Goal: Task Accomplishment & Management: Complete application form

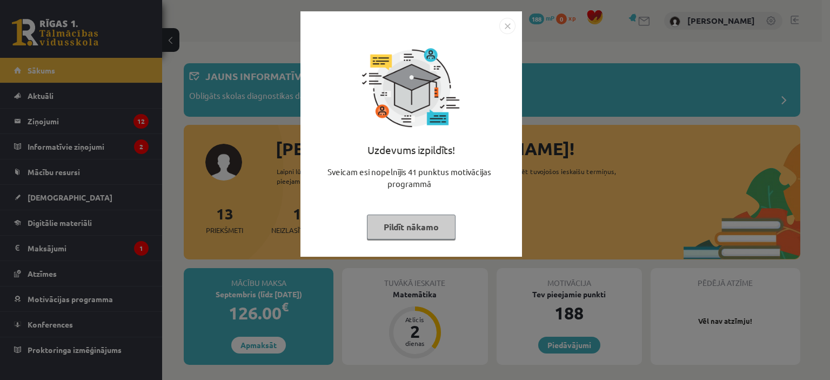
click at [504, 25] on img "Close" at bounding box center [507, 26] width 16 height 16
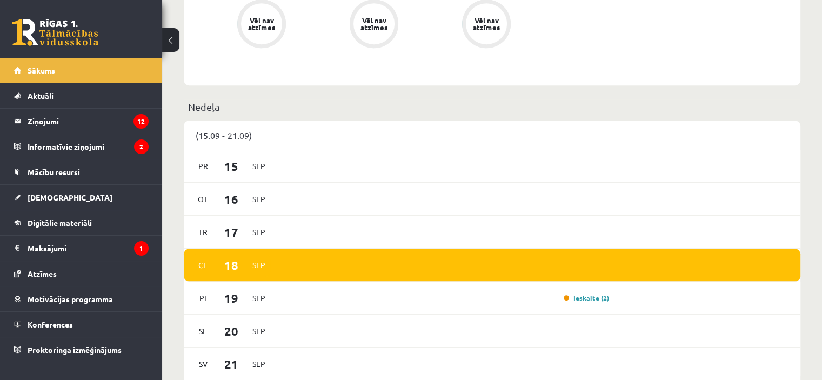
scroll to position [693, 0]
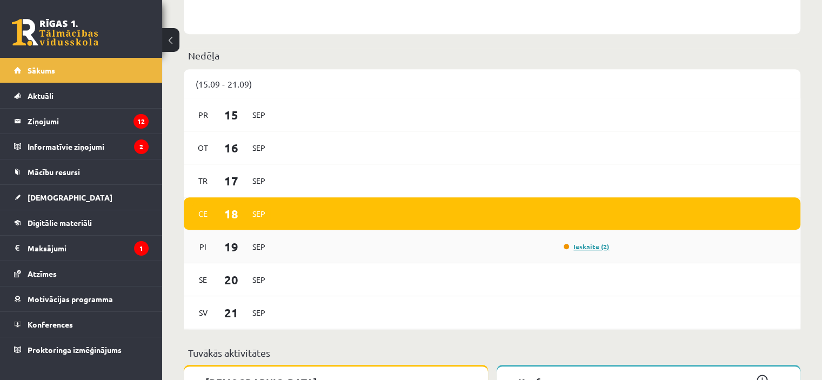
click at [592, 246] on link "Ieskaite (2)" at bounding box center [585, 246] width 45 height 9
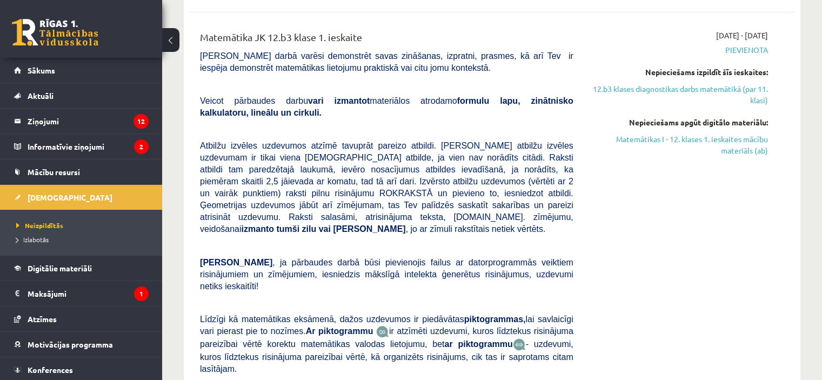
scroll to position [227, 0]
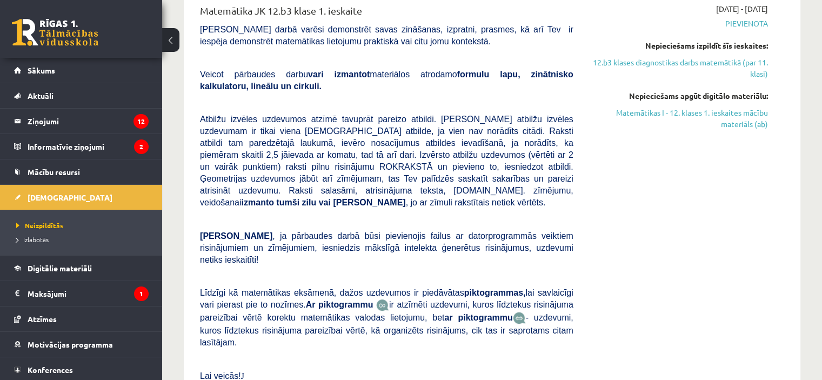
click at [320, 231] on span ", ja pārbaudes darbā būsi pievienojis failus ar datorprogrammās veiktiem risinā…" at bounding box center [386, 247] width 373 height 33
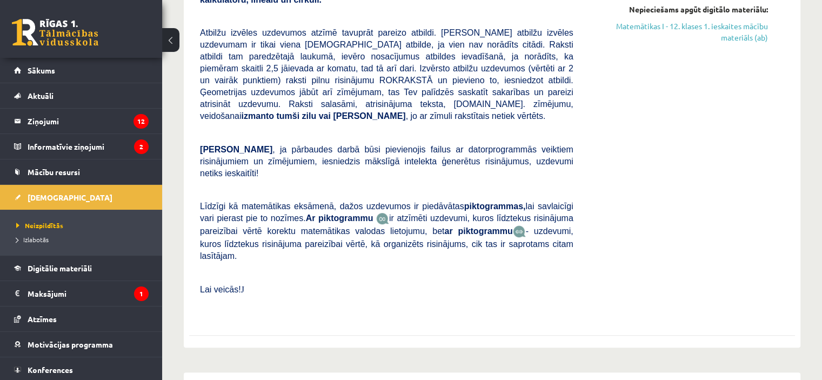
scroll to position [292, 0]
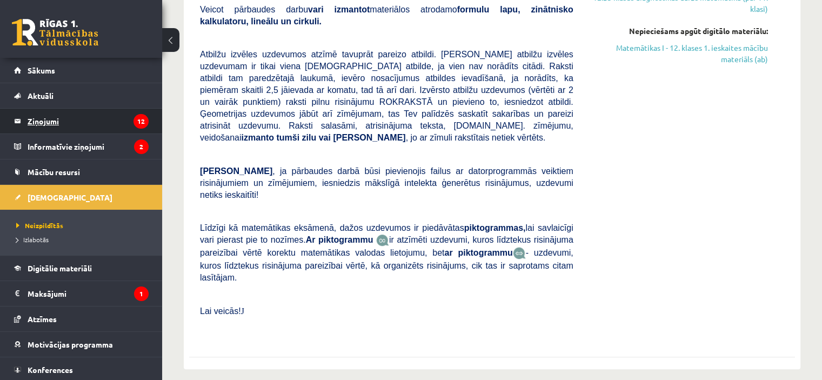
click at [44, 122] on legend "Ziņojumi 12" at bounding box center [88, 121] width 121 height 25
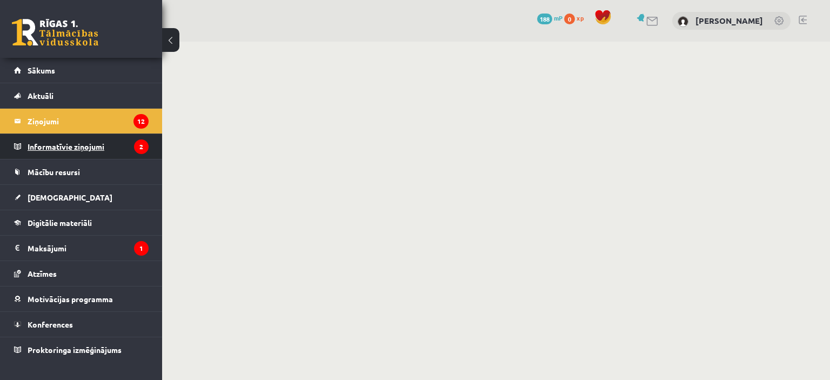
click at [83, 145] on legend "Informatīvie ziņojumi 2" at bounding box center [88, 146] width 121 height 25
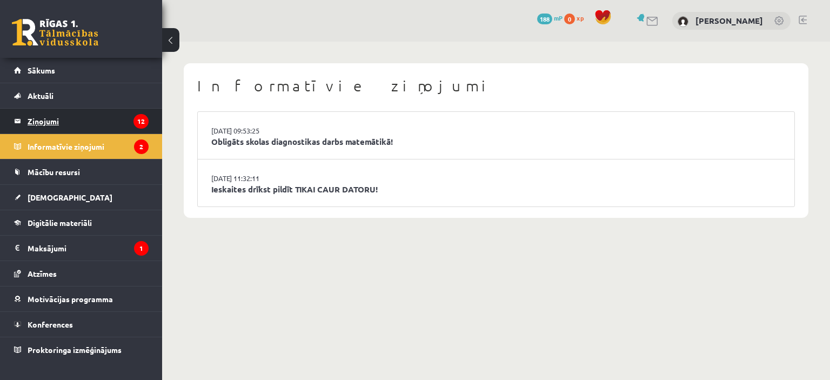
click at [48, 120] on legend "Ziņojumi 12" at bounding box center [88, 121] width 121 height 25
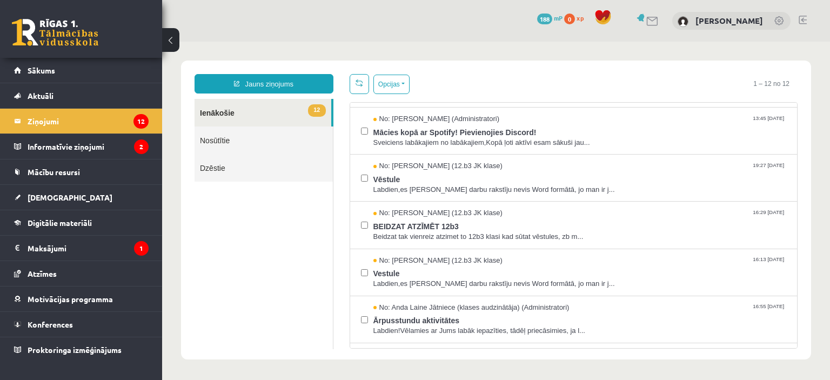
scroll to position [44, 0]
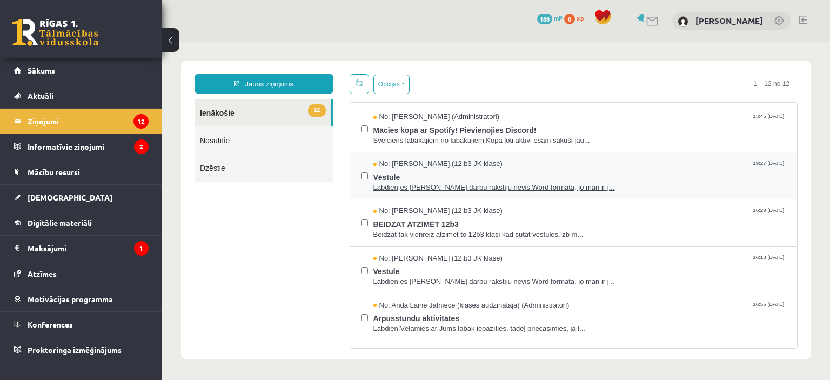
click at [503, 183] on span "Labdien,es Pārbaudes darbu rakstīju nevis Word formātā, jo man ir j..." at bounding box center [579, 188] width 413 height 10
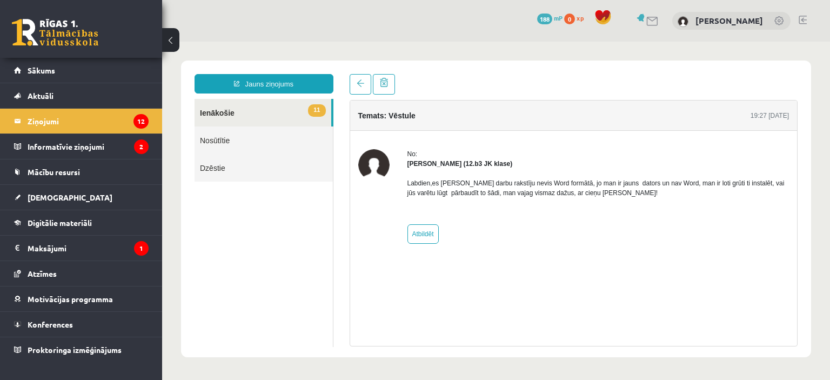
scroll to position [0, 0]
click at [220, 111] on link "11 Ienākošie" at bounding box center [262, 113] width 137 height 28
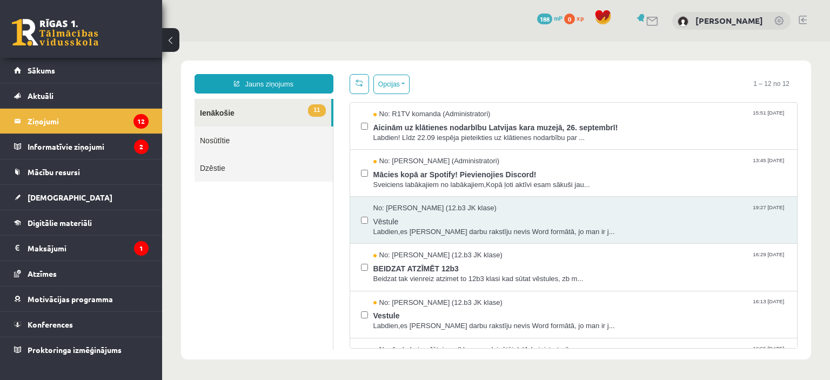
click at [220, 111] on link "11 Ienākošie" at bounding box center [262, 113] width 137 height 28
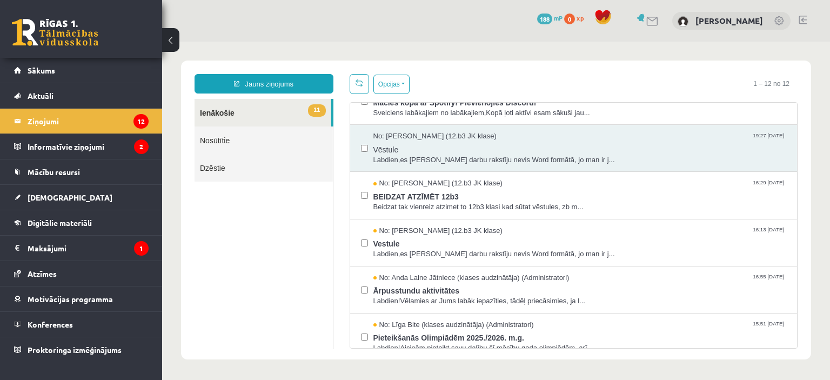
scroll to position [70, 0]
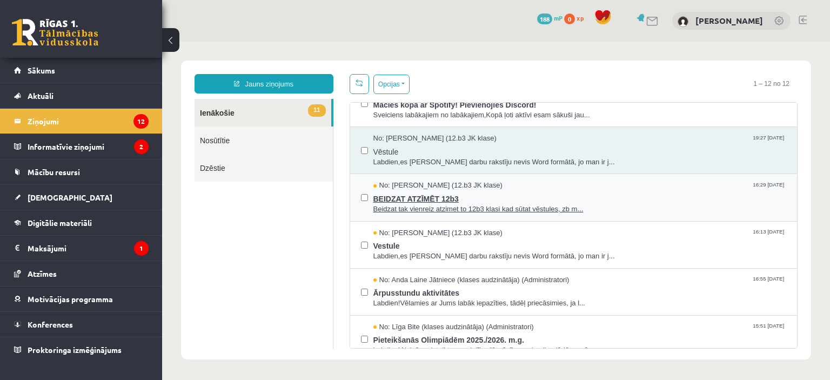
click at [604, 204] on span "Beidzat tak vienreiz atzimet to 12b3 klasi kad sūtat vēstules, zb m..." at bounding box center [579, 209] width 413 height 10
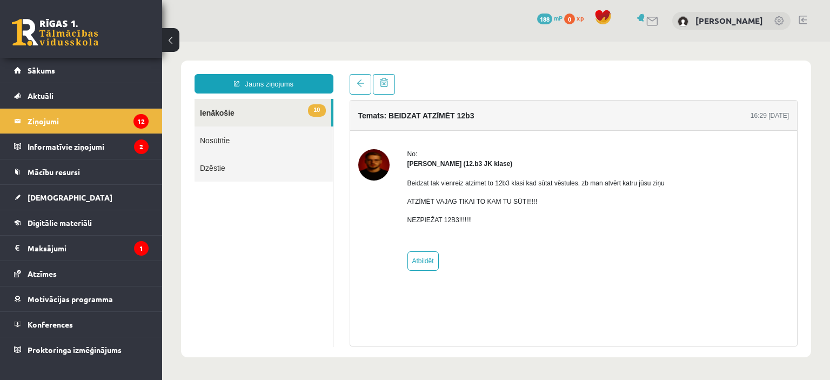
scroll to position [0, 0]
click at [221, 110] on link "10 Ienākošie" at bounding box center [262, 113] width 137 height 28
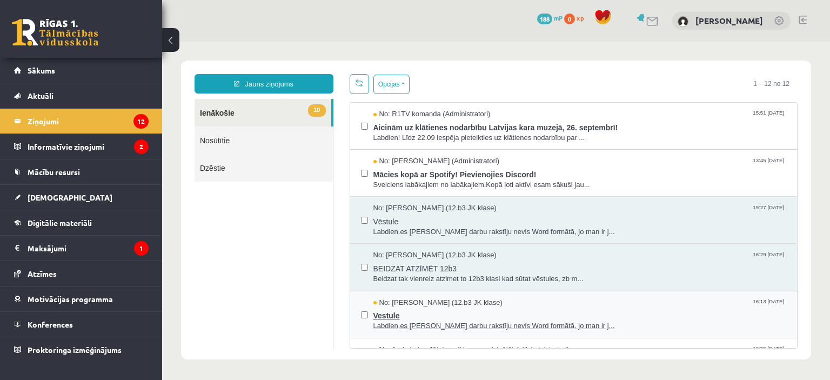
click at [496, 321] on span "Labdien,es Pārbaudes darbu rakstīju nevis Word formātā, jo man ir j..." at bounding box center [579, 326] width 413 height 10
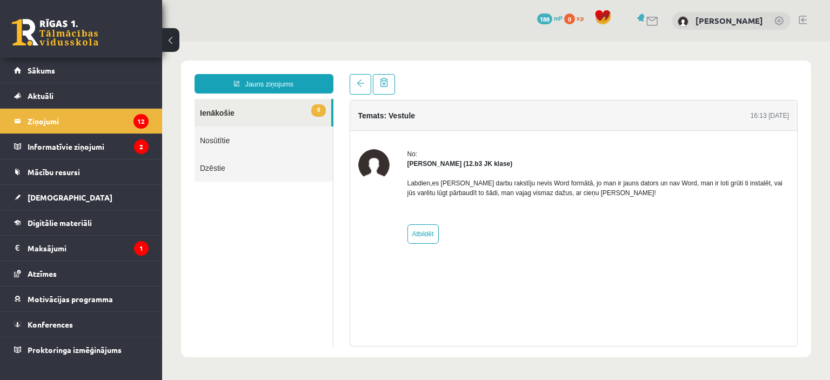
click at [212, 110] on link "9 Ienākošie" at bounding box center [262, 113] width 137 height 28
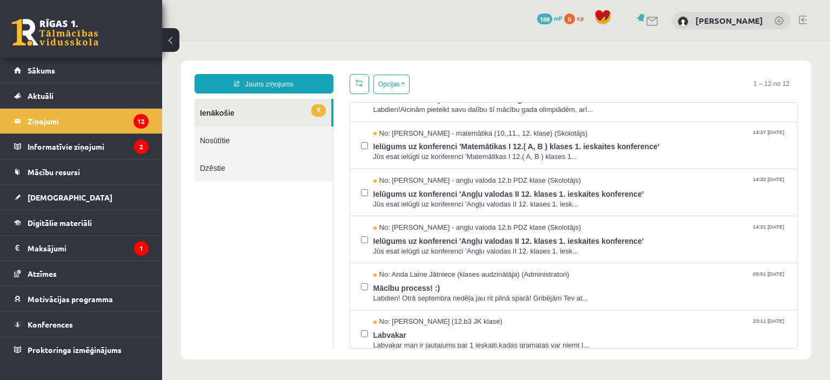
scroll to position [317, 0]
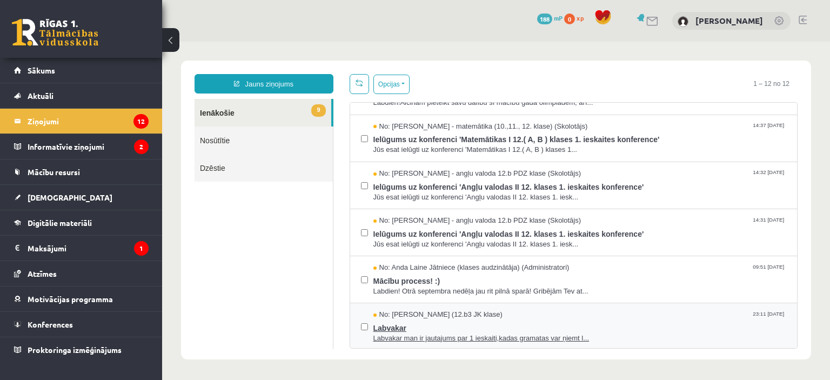
click at [633, 326] on span "Labvakar" at bounding box center [579, 327] width 413 height 14
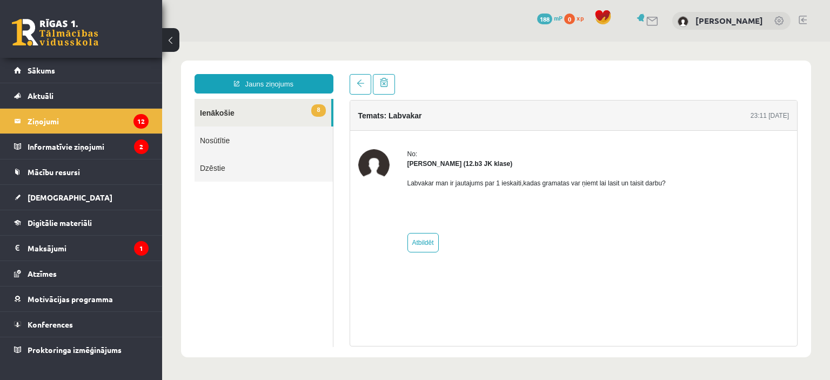
scroll to position [0, 0]
click at [221, 113] on link "8 Ienākošie" at bounding box center [262, 113] width 137 height 28
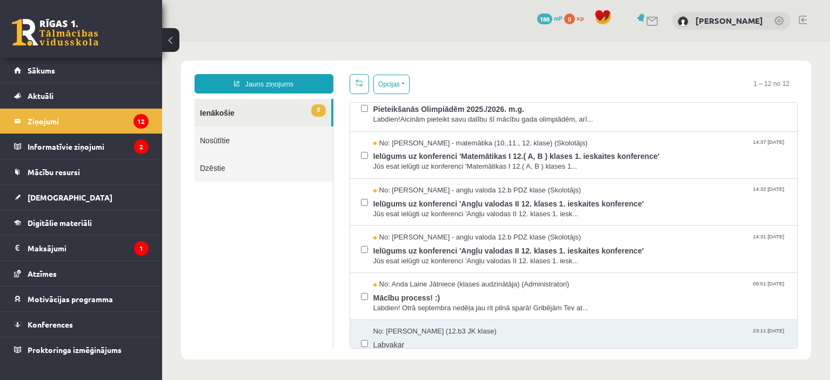
scroll to position [317, 0]
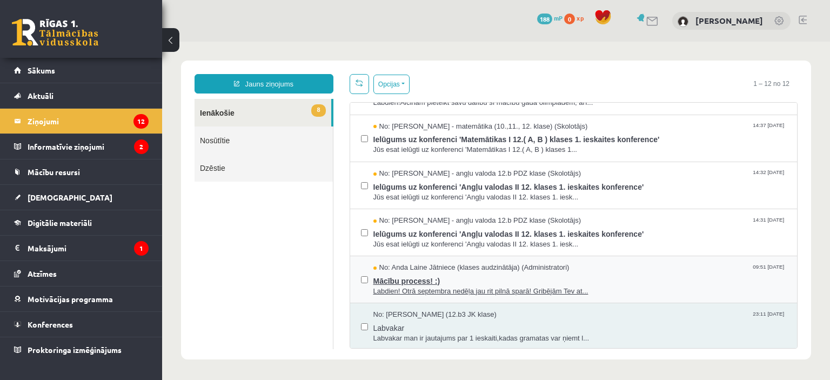
click at [610, 287] on span "Labdien! Otrā septembra nedēļa jau rit pilnā sparā! Gribējām Tev at..." at bounding box center [579, 291] width 413 height 10
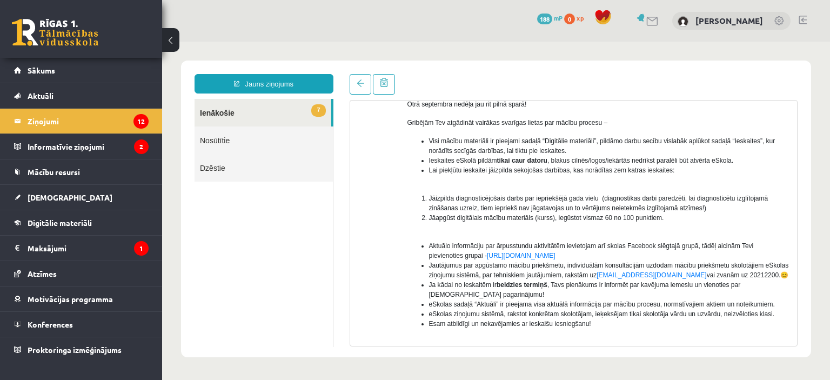
scroll to position [108, 0]
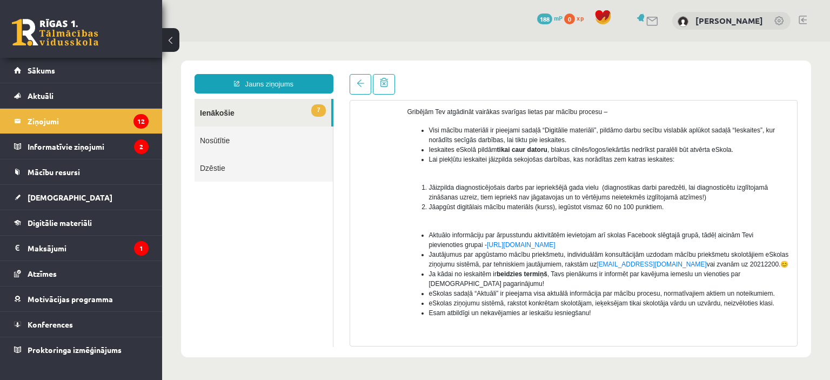
click at [214, 112] on link "7 Ienākošie" at bounding box center [262, 113] width 137 height 28
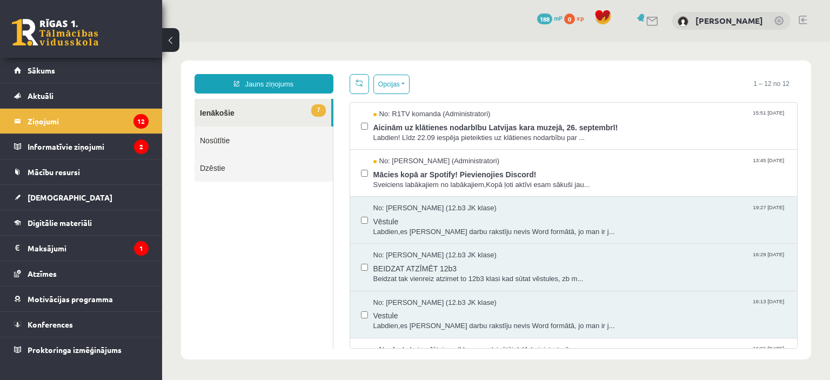
scroll to position [317, 0]
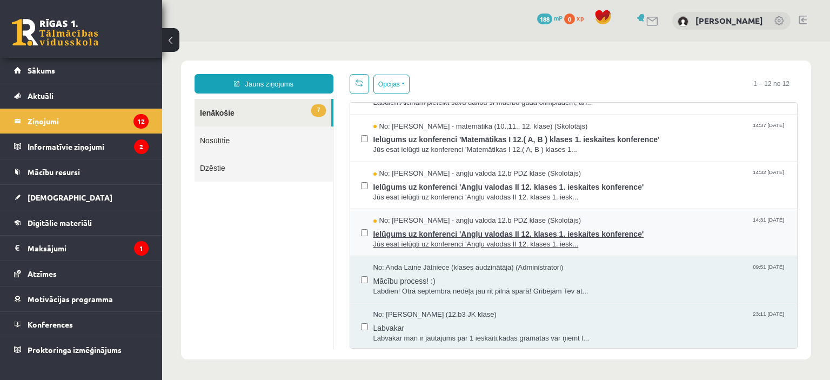
click at [607, 241] on span "Jūs esat ielūgti uz konferenci 'Angļu valodas II 12. klases 1. iesk..." at bounding box center [579, 244] width 413 height 10
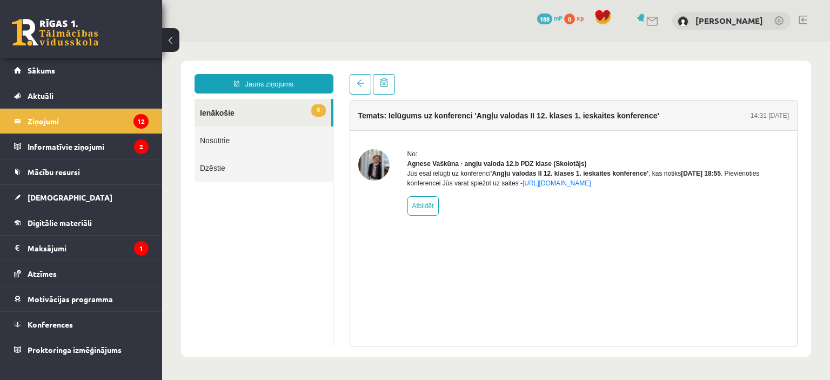
scroll to position [0, 0]
click at [218, 110] on link "6 Ienākošie" at bounding box center [262, 113] width 137 height 28
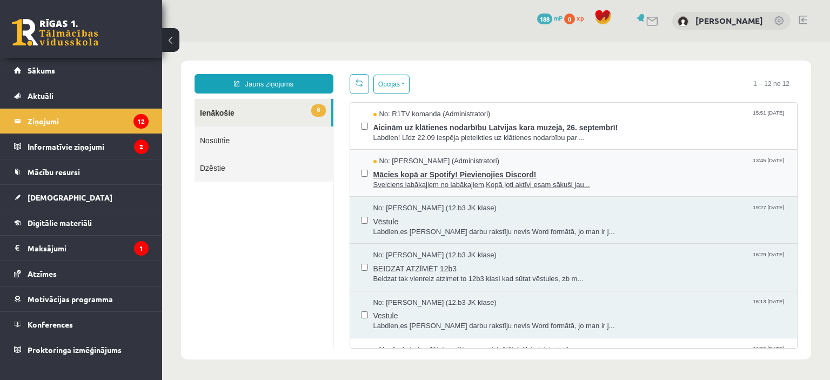
click at [588, 180] on span "Sveiciens labākajiem no labākajiem,Kopā ļoti aktīvi esam sākuši jau..." at bounding box center [579, 185] width 413 height 10
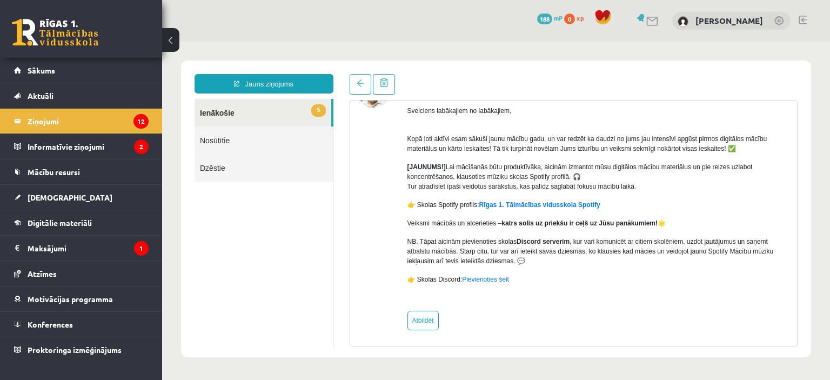
scroll to position [74, 0]
click at [216, 113] on link "5 Ienākošie" at bounding box center [262, 113] width 137 height 28
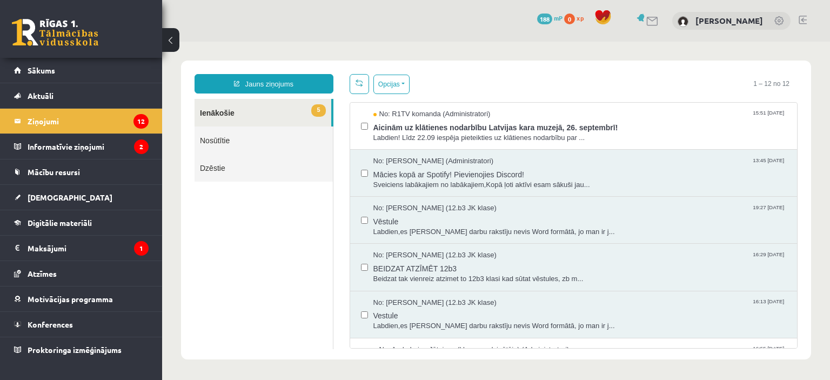
scroll to position [0, 0]
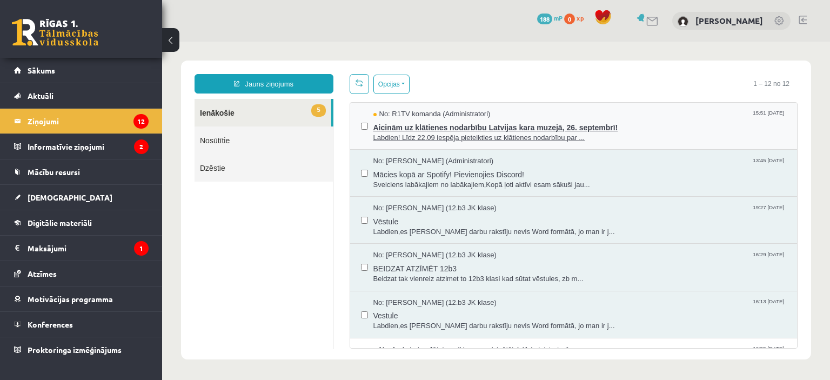
click at [611, 137] on span "Labdien! Līdz 22.09 iespēja pieteikties uz klātienes nodarbību par ..." at bounding box center [579, 138] width 413 height 10
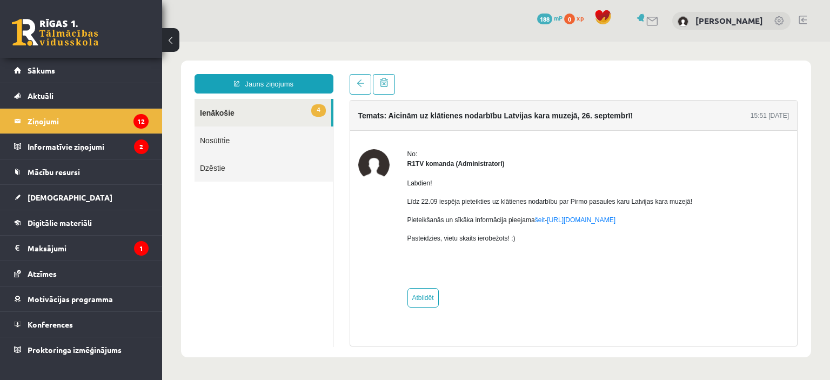
click at [213, 109] on link "4 Ienākošie" at bounding box center [262, 113] width 137 height 28
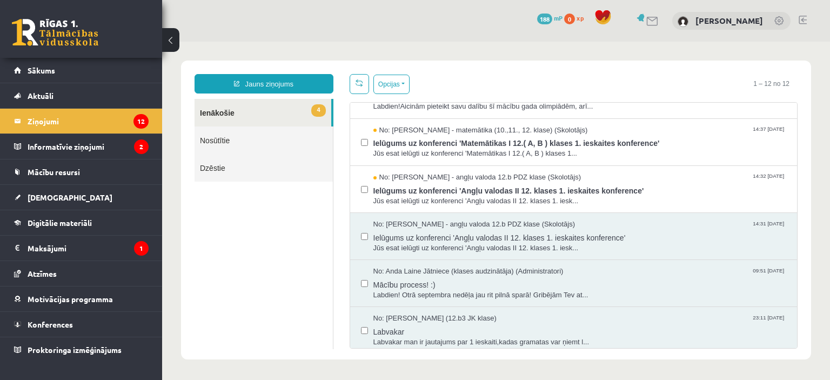
scroll to position [317, 0]
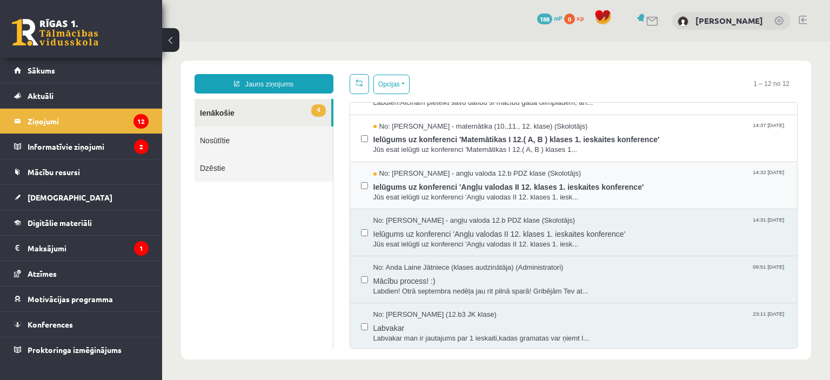
click at [643, 202] on div "No: Agnese Vaškūna - angļu valoda 12.b PDZ klase (Skolotājs) 14:32 08/09/2025 I…" at bounding box center [573, 185] width 447 height 47
click at [656, 193] on span "Jūs esat ielūgti uz konferenci 'Angļu valodas II 12. klases 1. iesk..." at bounding box center [579, 197] width 413 height 10
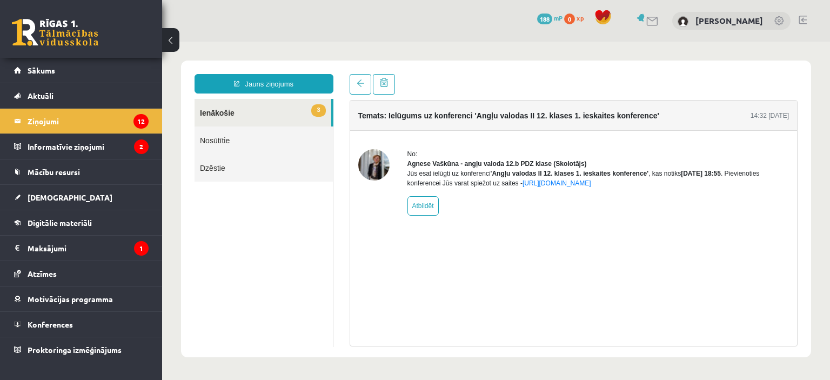
scroll to position [0, 0]
click at [209, 111] on link "3 Ienākošie" at bounding box center [262, 113] width 137 height 28
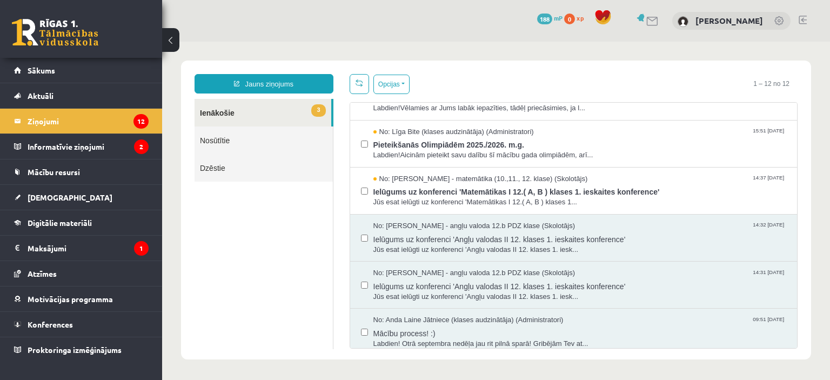
scroll to position [260, 0]
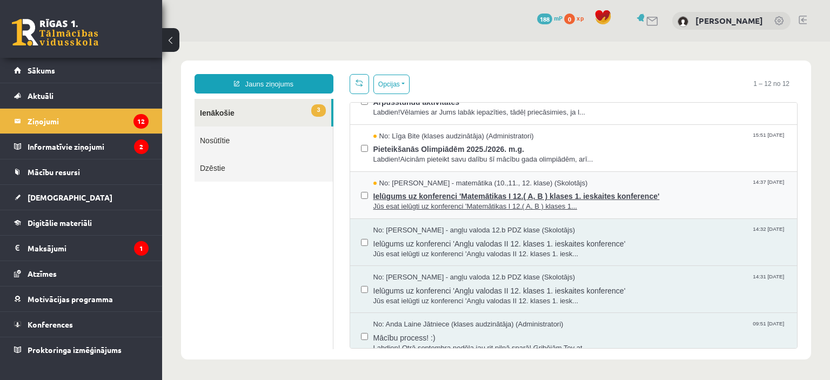
click at [693, 195] on span "Ielūgums uz konferenci 'Matemātikas I 12.( A, B ) klases 1. ieskaites konferenc…" at bounding box center [579, 195] width 413 height 14
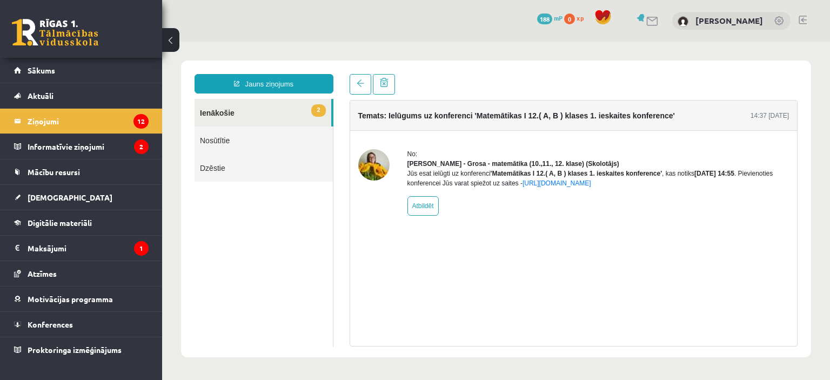
scroll to position [0, 0]
click at [224, 113] on link "2 Ienākošie" at bounding box center [262, 113] width 137 height 28
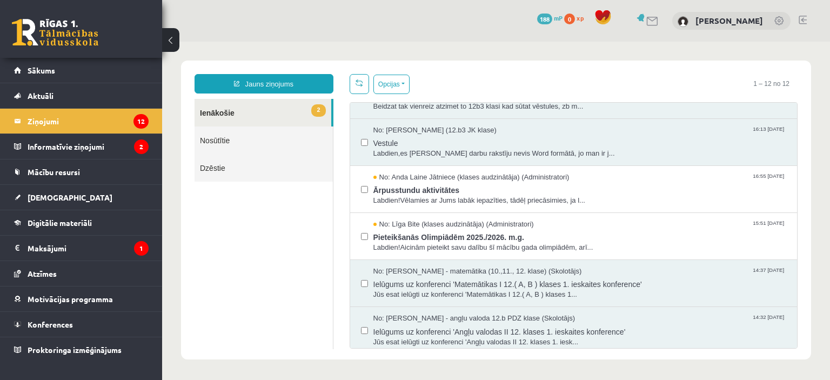
scroll to position [197, 0]
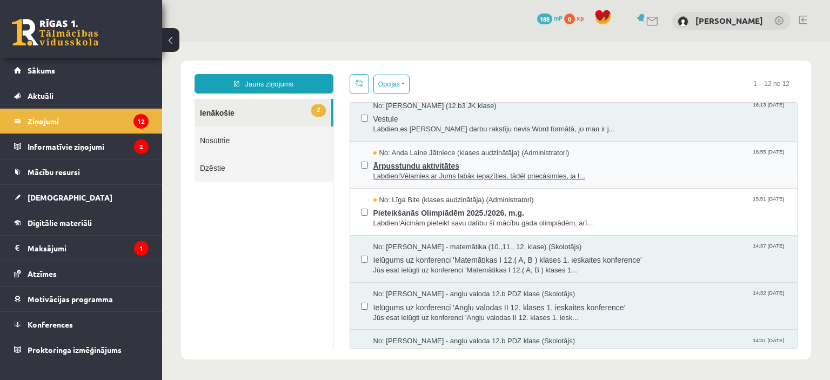
click at [595, 173] on span "Labdien!Vēlamies ar Jums labāk iepazīties, tādēļ priecāsimies, ja l..." at bounding box center [579, 176] width 413 height 10
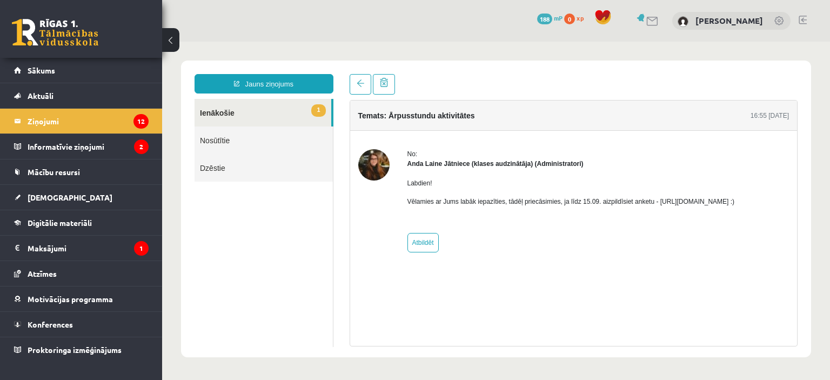
scroll to position [0, 0]
click at [211, 112] on link "1 Ienākošie" at bounding box center [262, 113] width 137 height 28
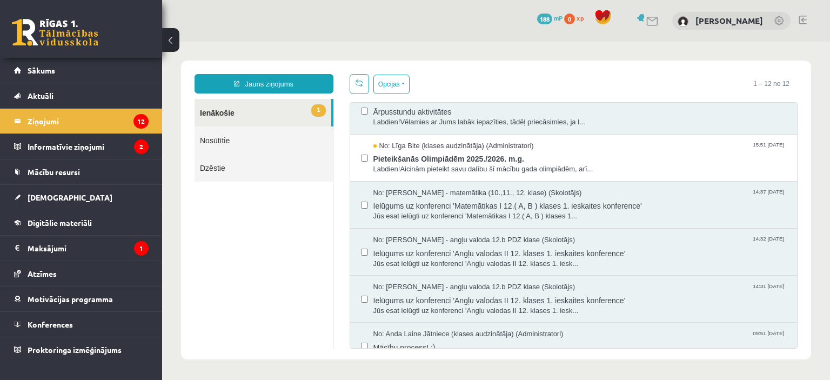
scroll to position [241, 0]
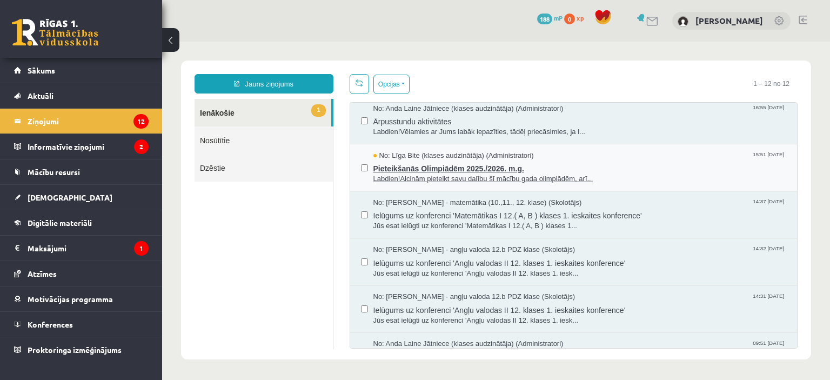
click at [613, 164] on span "Pieteikšanās Olimpiādēm 2025./2026. m.g." at bounding box center [579, 167] width 413 height 14
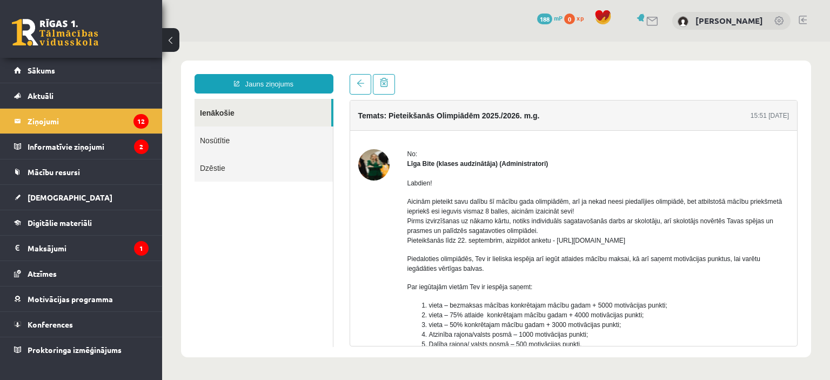
scroll to position [0, 0]
click at [33, 144] on legend "Informatīvie ziņojumi 2" at bounding box center [88, 146] width 121 height 25
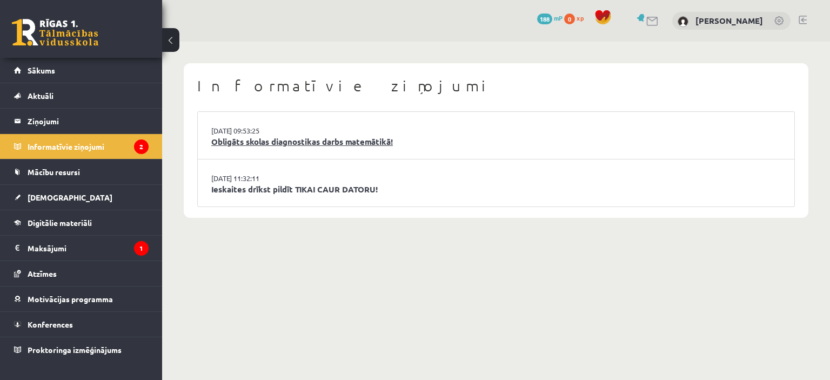
click at [448, 136] on link "Obligāts skolas diagnostikas darbs matemātikā!" at bounding box center [495, 142] width 569 height 12
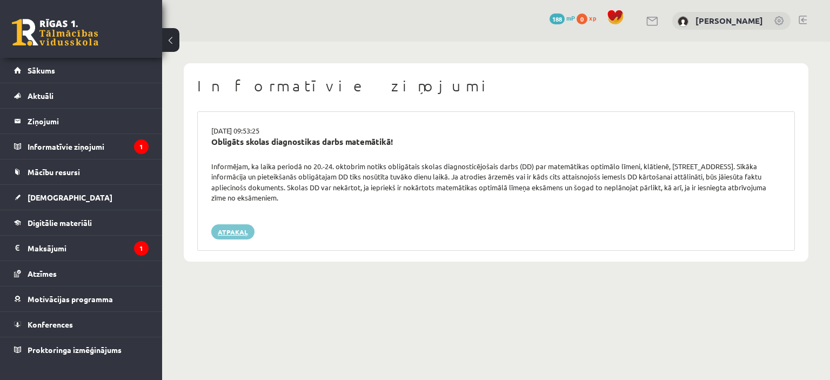
click at [221, 230] on link "Atpakaļ" at bounding box center [232, 231] width 43 height 15
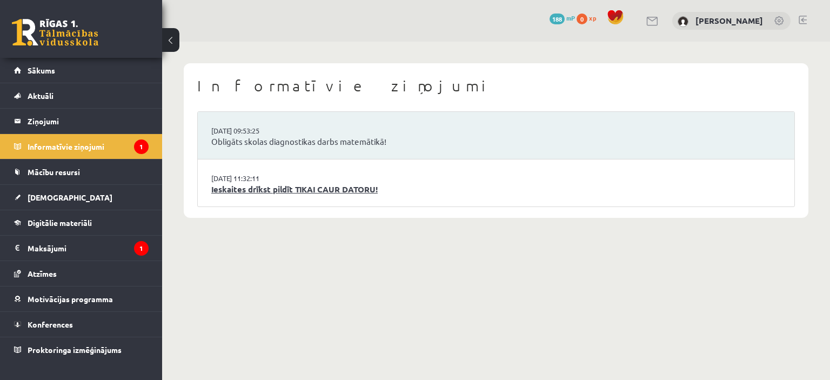
click at [410, 194] on link "Ieskaites drīkst pildīt TIKAI CAUR DATORU!" at bounding box center [495, 189] width 569 height 12
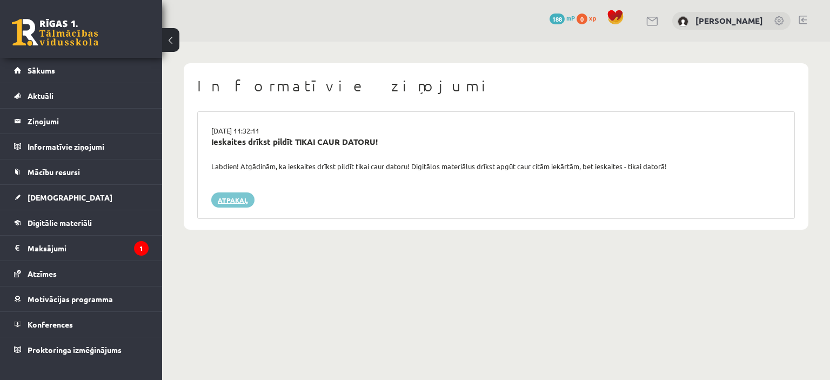
click at [236, 199] on link "Atpakaļ" at bounding box center [232, 199] width 43 height 15
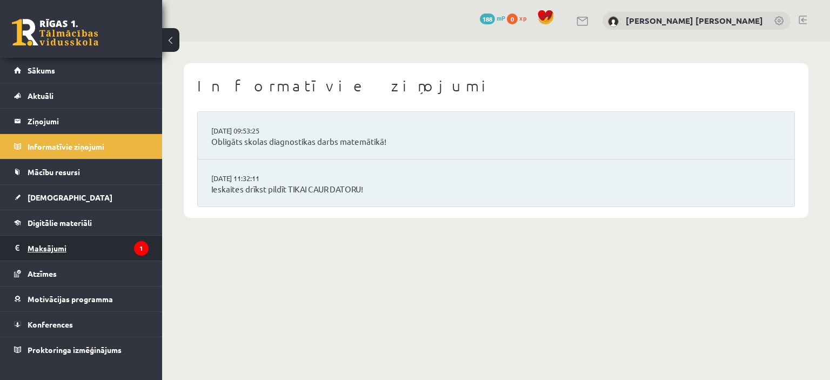
click at [45, 246] on legend "Maksājumi 1" at bounding box center [88, 248] width 121 height 25
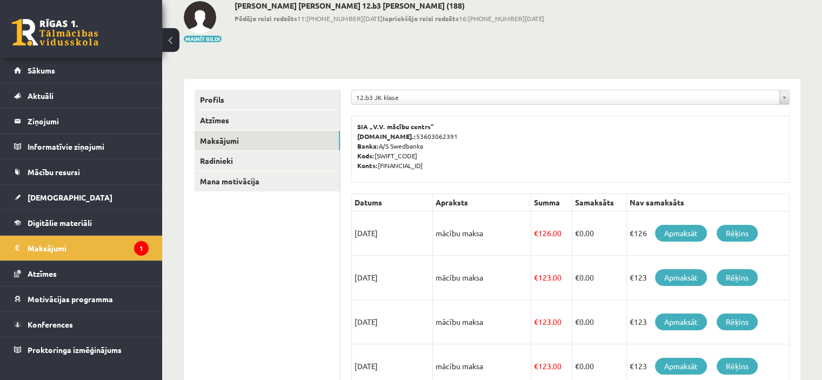
scroll to position [58, 0]
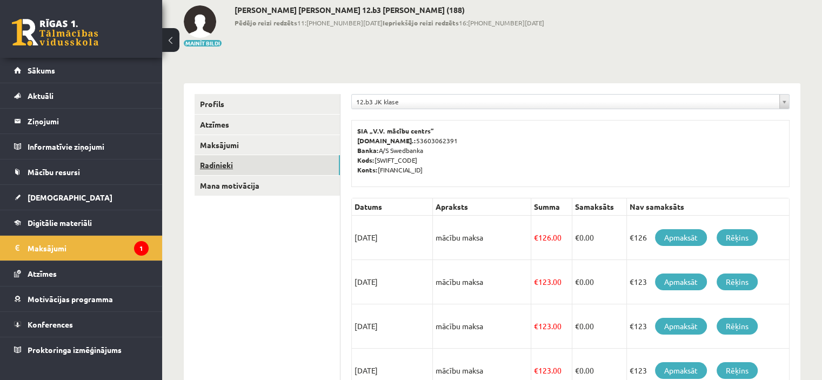
click at [221, 163] on link "Radinieki" at bounding box center [266, 165] width 145 height 20
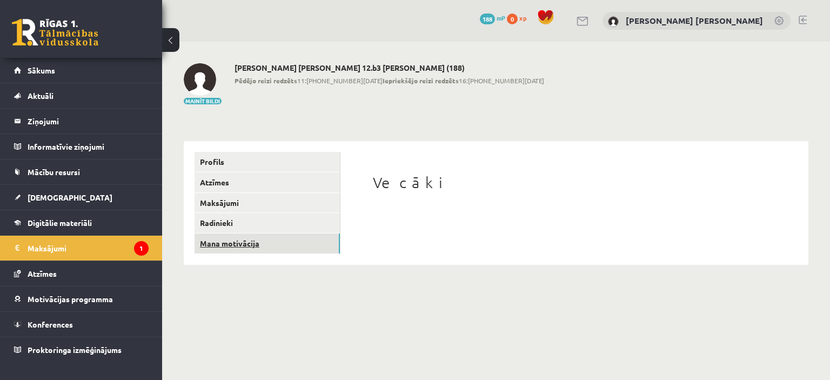
click at [219, 243] on link "Mana motivācija" at bounding box center [266, 243] width 145 height 20
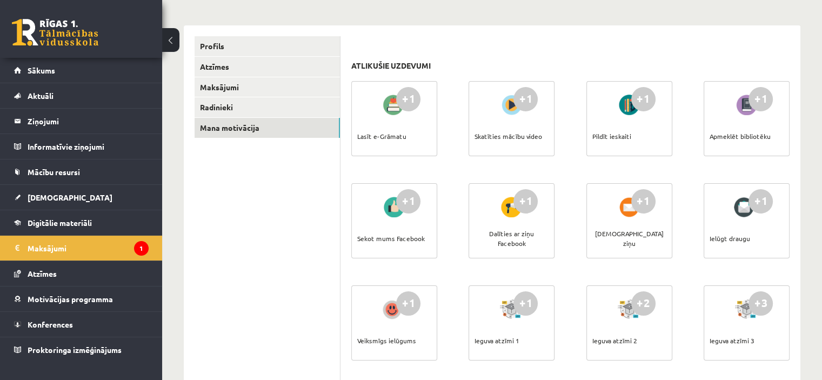
scroll to position [118, 0]
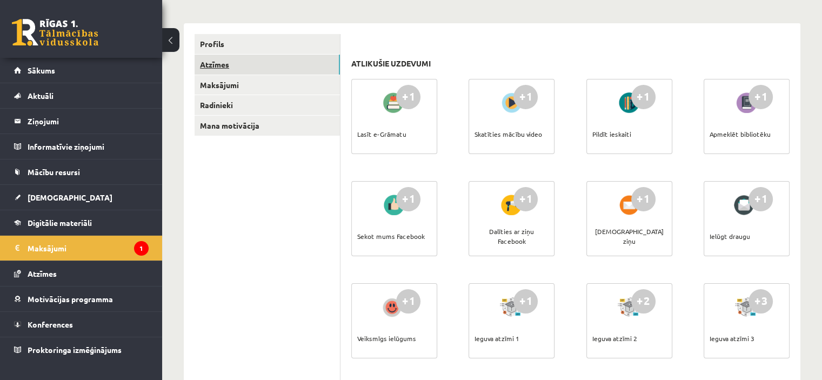
click at [216, 61] on link "Atzīmes" at bounding box center [266, 65] width 145 height 20
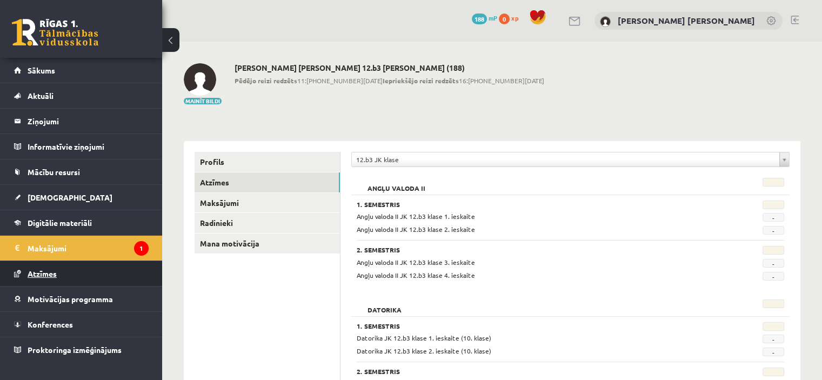
click at [42, 272] on span "Atzīmes" at bounding box center [42, 273] width 29 height 10
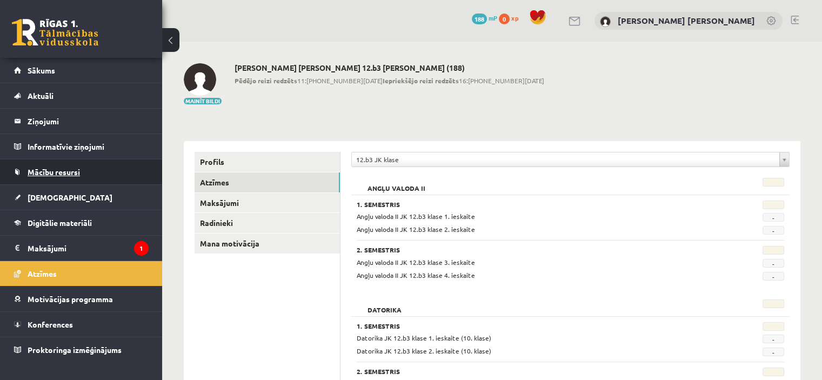
click at [45, 171] on span "Mācību resursi" at bounding box center [54, 172] width 52 height 10
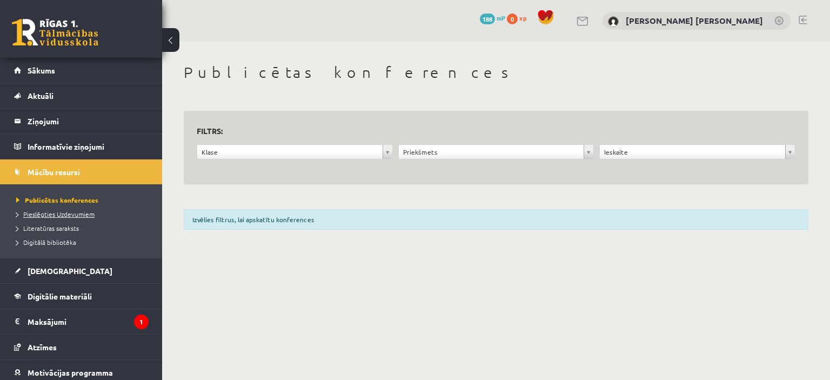
click at [48, 212] on span "Pieslēgties Uzdevumiem" at bounding box center [55, 214] width 78 height 9
click at [47, 227] on span "Literatūras saraksts" at bounding box center [47, 228] width 63 height 9
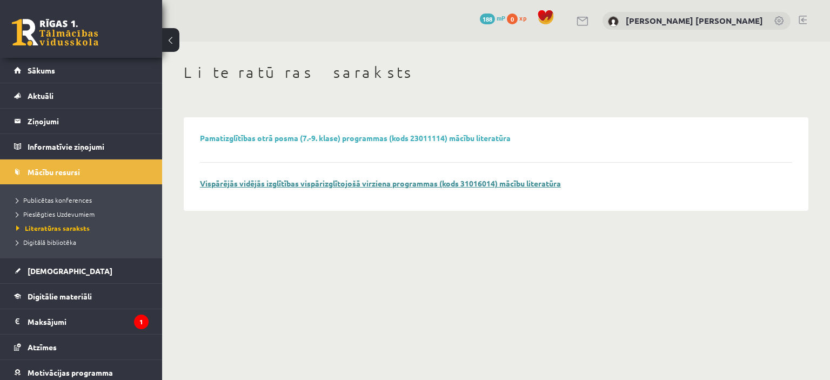
click at [550, 183] on link "Vispārējās vidējās izglītības vispārizglītojošā virziena programmas (kods 31016…" at bounding box center [380, 183] width 361 height 10
click at [45, 238] on span "Digitālā bibliotēka" at bounding box center [46, 242] width 60 height 9
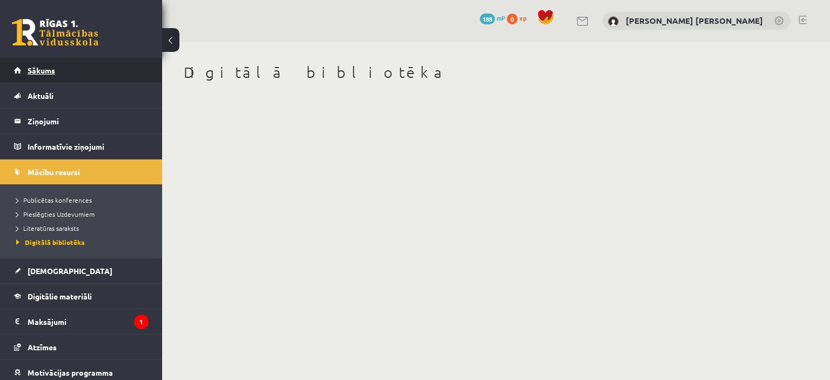
click at [40, 70] on span "Sākums" at bounding box center [42, 70] width 28 height 10
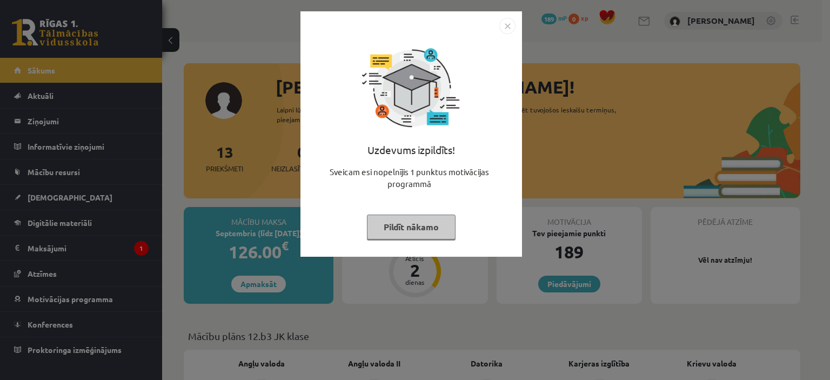
click at [510, 28] on img "Close" at bounding box center [507, 26] width 16 height 16
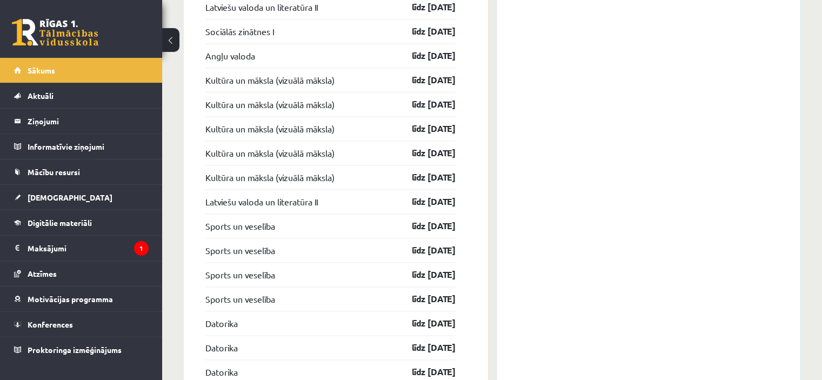
scroll to position [1659, 0]
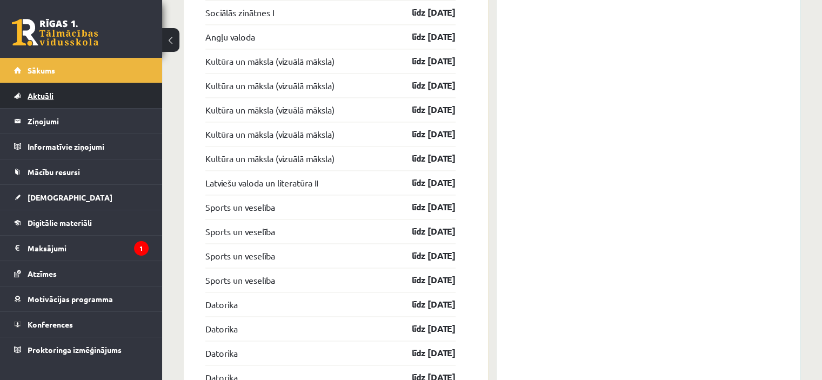
click at [41, 96] on span "Aktuāli" at bounding box center [41, 96] width 26 height 10
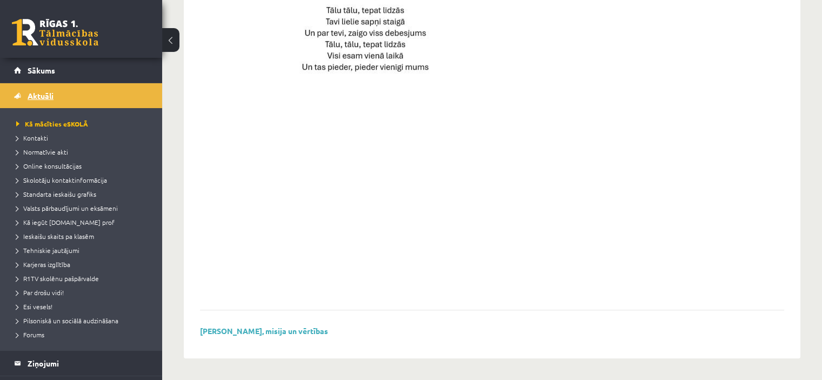
scroll to position [797, 0]
click at [90, 194] on span "Standarta ieskaišu grafiks" at bounding box center [56, 194] width 80 height 9
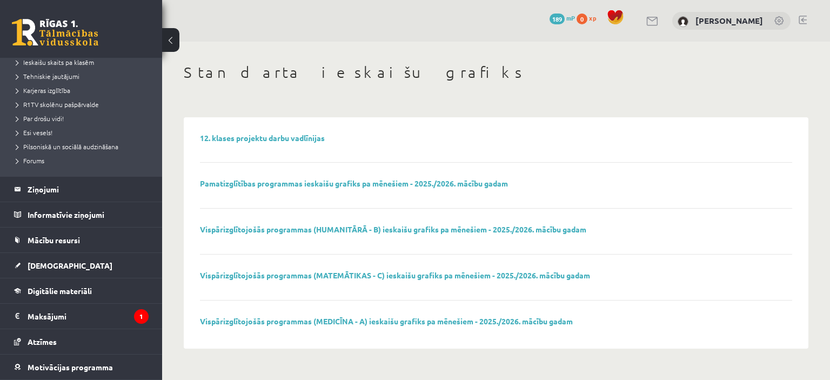
scroll to position [223, 0]
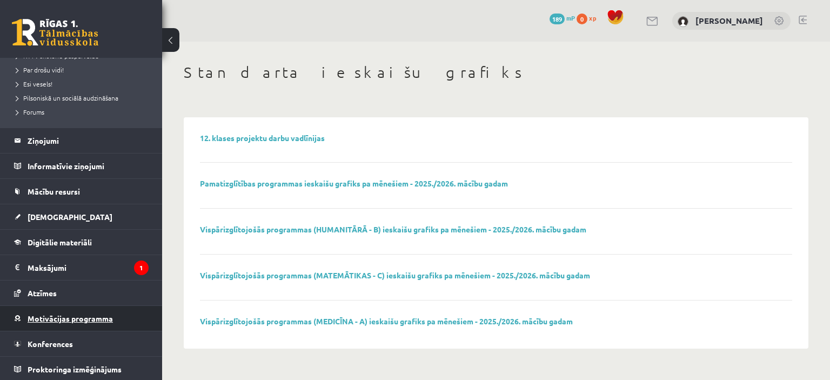
click at [82, 314] on span "Motivācijas programma" at bounding box center [70, 318] width 85 height 10
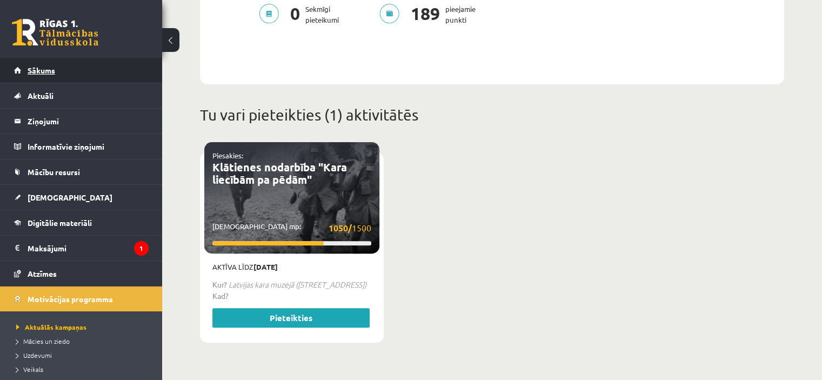
click at [41, 69] on span "Sākums" at bounding box center [42, 70] width 28 height 10
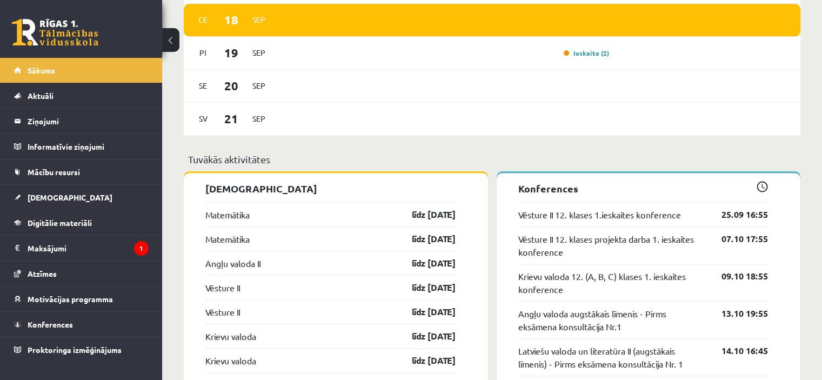
scroll to position [832, 0]
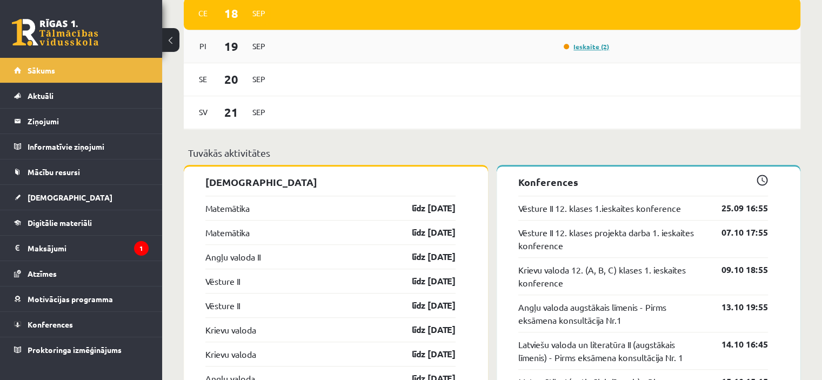
click at [591, 48] on link "Ieskaite (2)" at bounding box center [585, 46] width 45 height 9
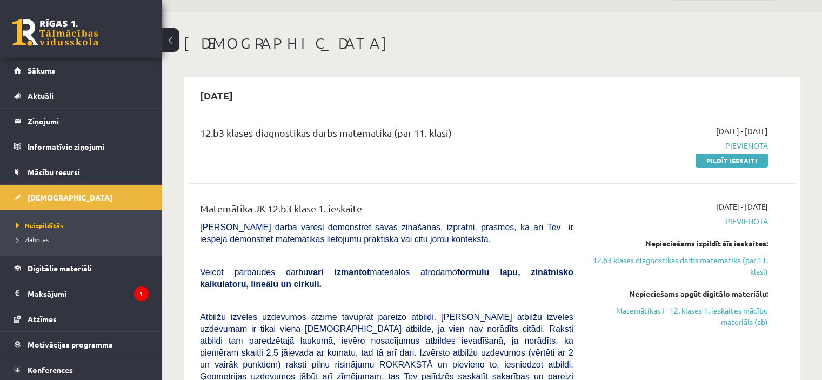
scroll to position [69, 0]
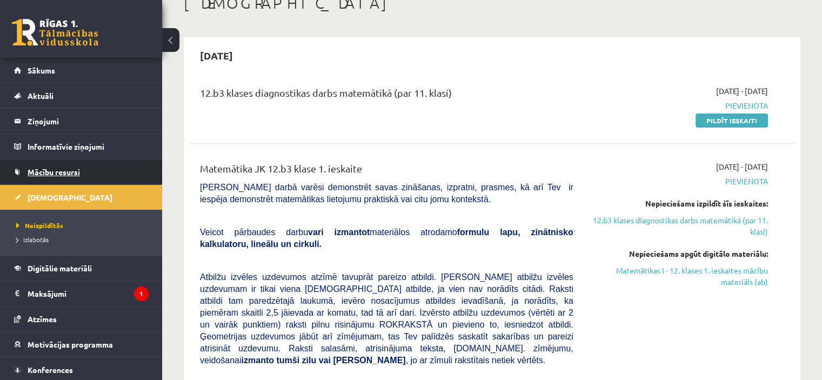
click at [57, 172] on span "Mācību resursi" at bounding box center [54, 172] width 52 height 10
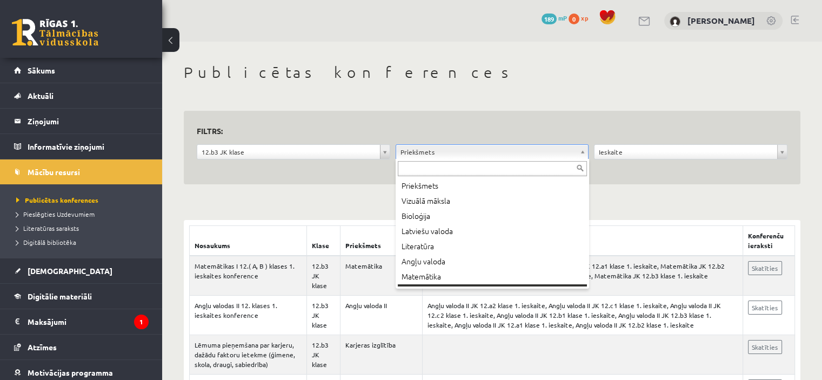
scroll to position [28, 0]
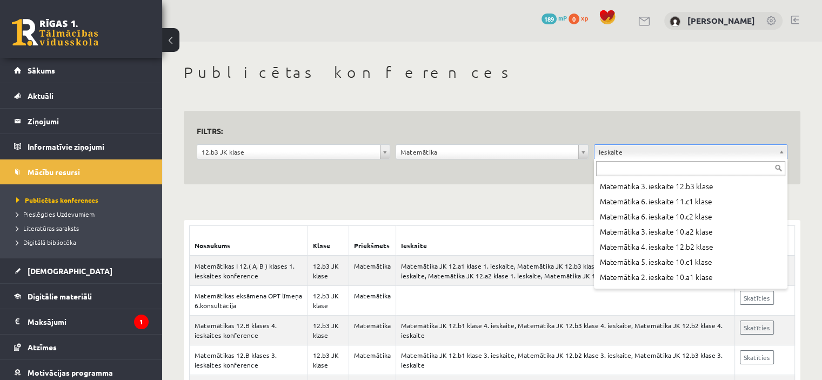
scroll to position [8321, 0]
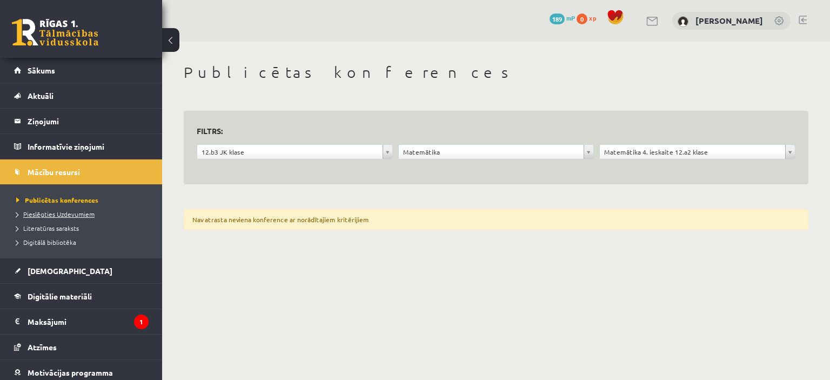
click at [64, 214] on span "Pieslēgties Uzdevumiem" at bounding box center [55, 214] width 78 height 9
click at [56, 229] on span "Literatūras saraksts" at bounding box center [47, 228] width 63 height 9
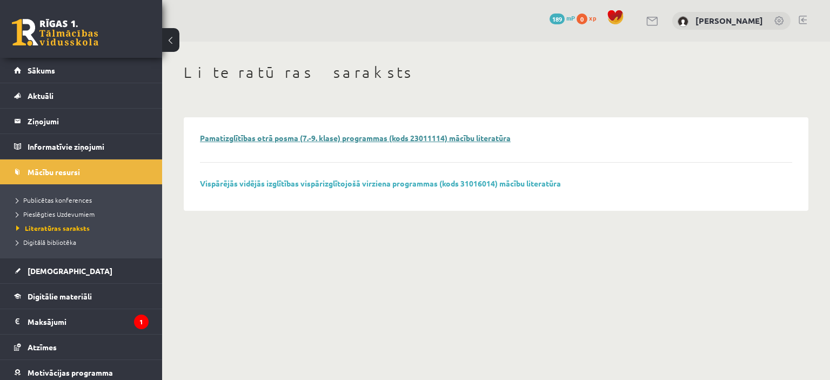
click at [509, 140] on link "Pamatizglītības otrā posma (7.-9. klase) programmas (kods 23011114) mācību lite…" at bounding box center [355, 138] width 311 height 10
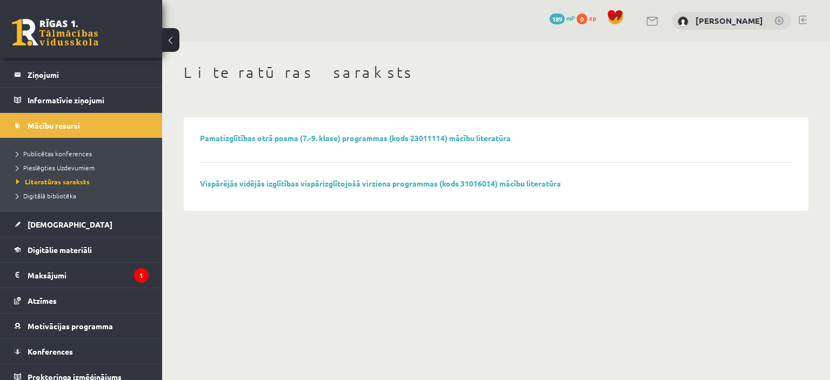
scroll to position [54, 0]
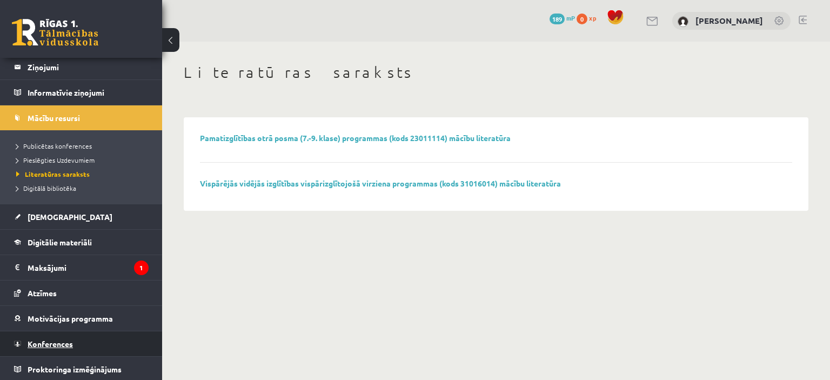
click at [56, 341] on span "Konferences" at bounding box center [50, 344] width 45 height 10
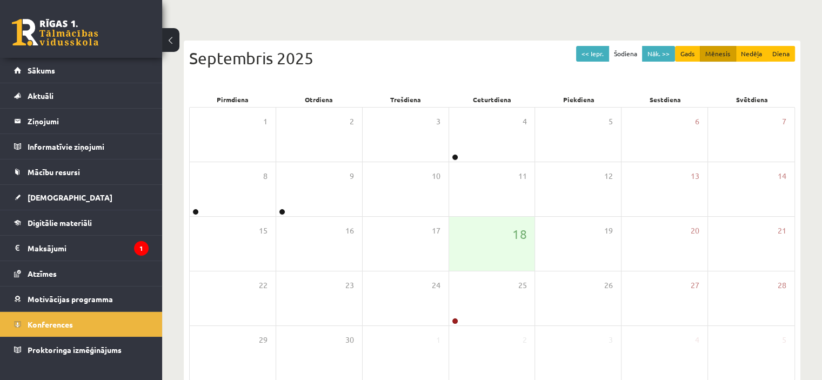
scroll to position [80, 0]
click at [496, 239] on div "18" at bounding box center [492, 243] width 86 height 54
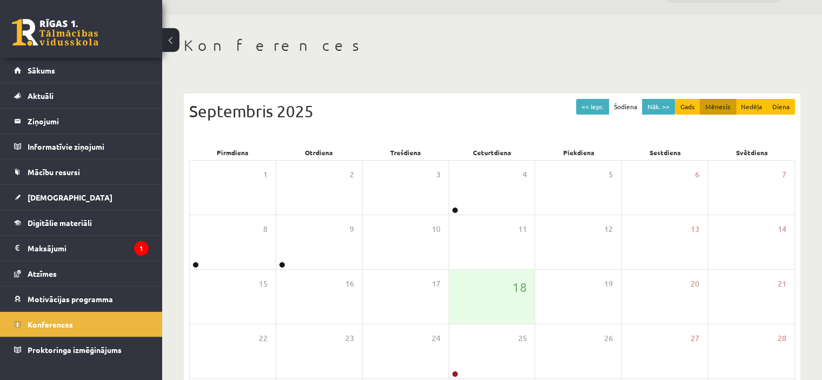
scroll to position [17, 0]
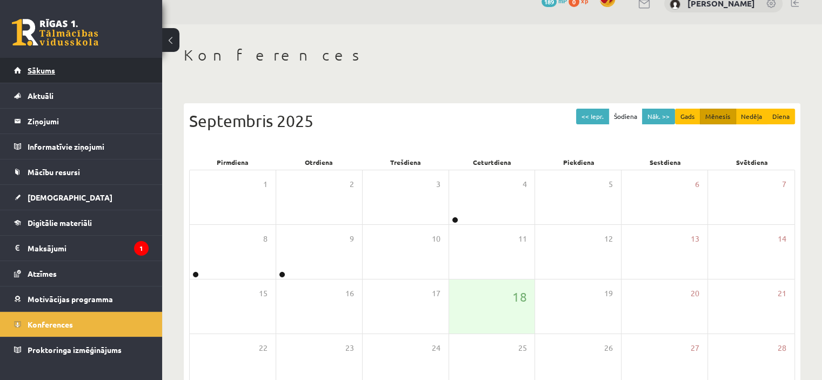
click at [45, 69] on span "Sākums" at bounding box center [42, 70] width 28 height 10
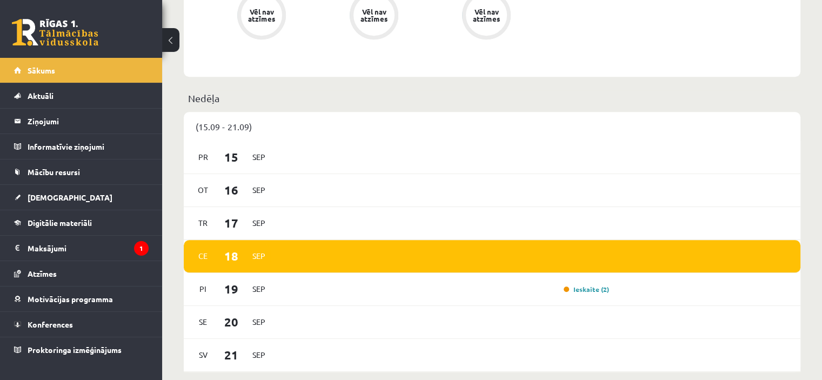
scroll to position [627, 0]
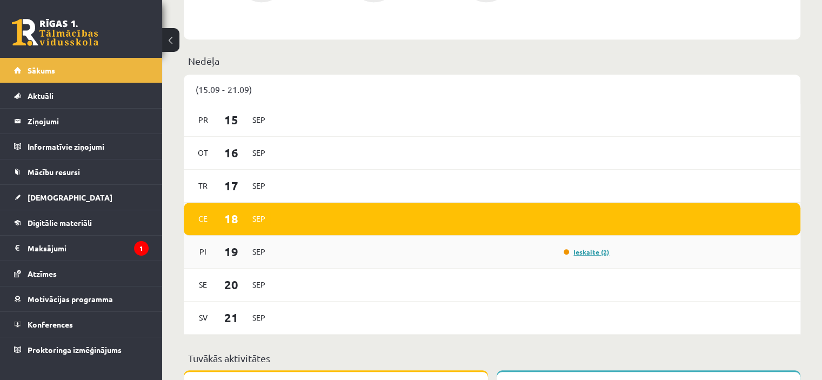
click at [587, 254] on link "Ieskaite (2)" at bounding box center [585, 251] width 45 height 9
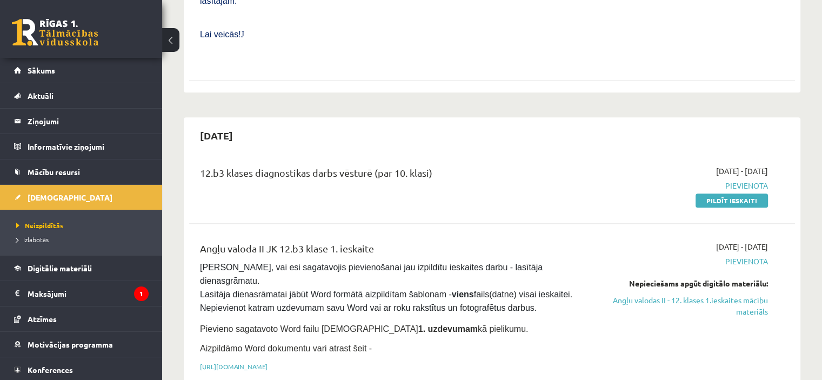
scroll to position [581, 0]
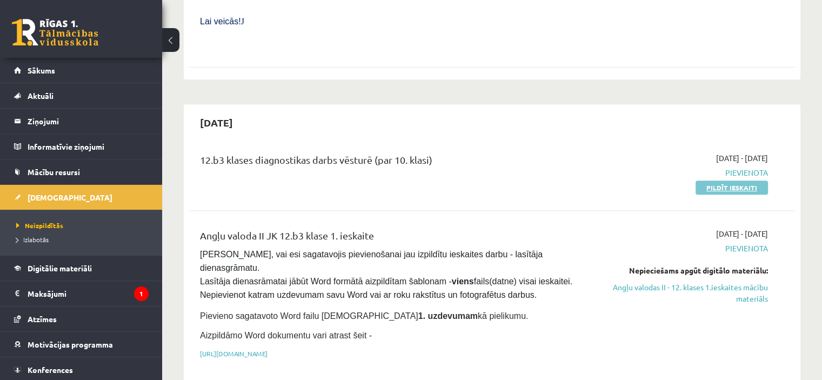
click at [731, 180] on link "Pildīt ieskaiti" at bounding box center [731, 187] width 72 height 14
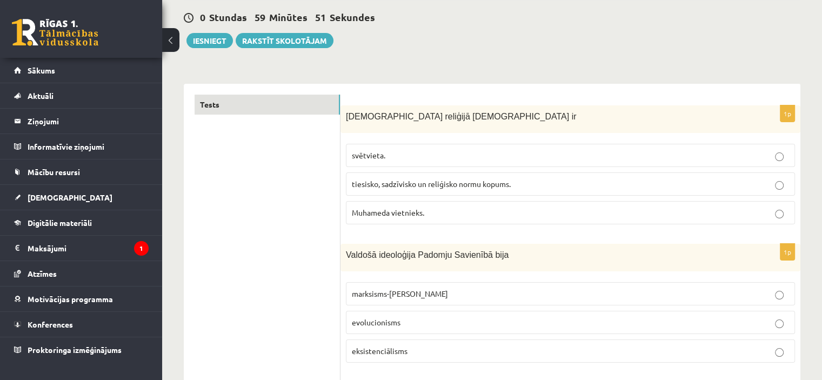
scroll to position [104, 0]
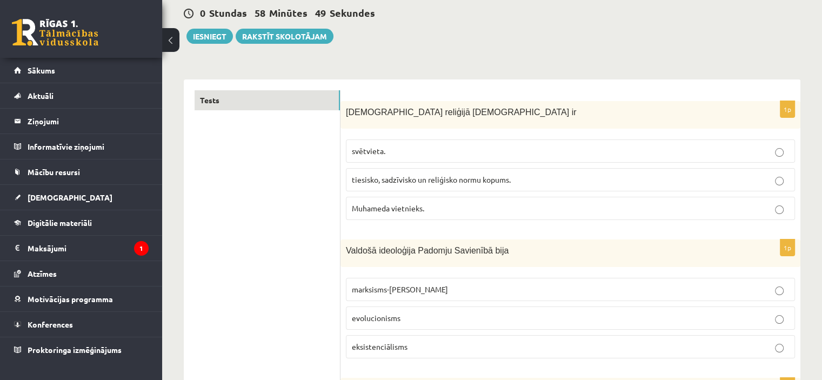
click at [499, 175] on span "tiesisko, sadzīvisko un reliģisko normu kopums." at bounding box center [431, 179] width 159 height 10
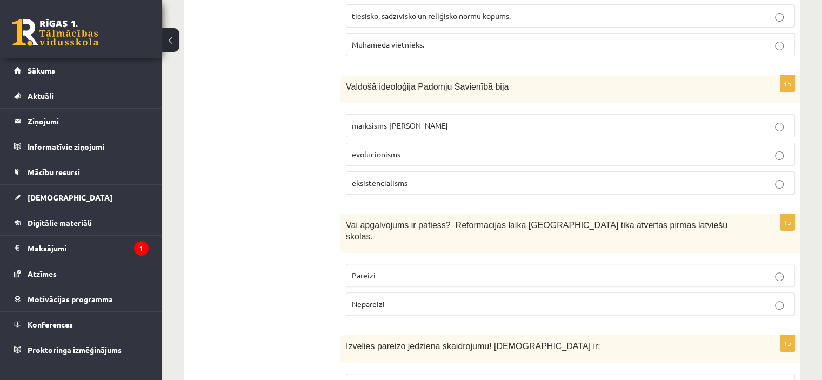
scroll to position [277, 0]
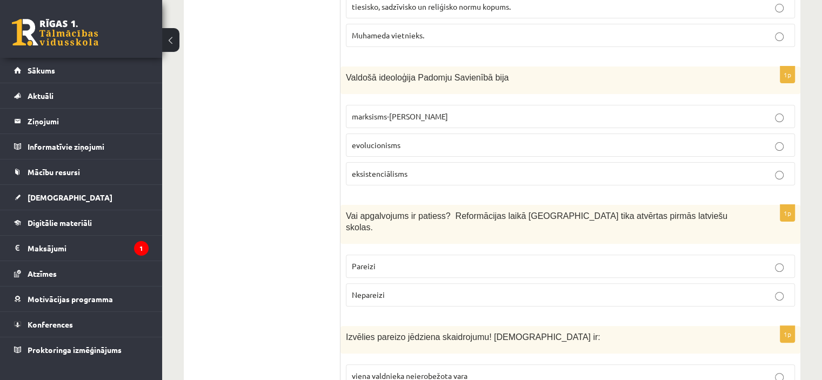
click at [409, 121] on label "marksisms-[PERSON_NAME]" at bounding box center [570, 116] width 449 height 23
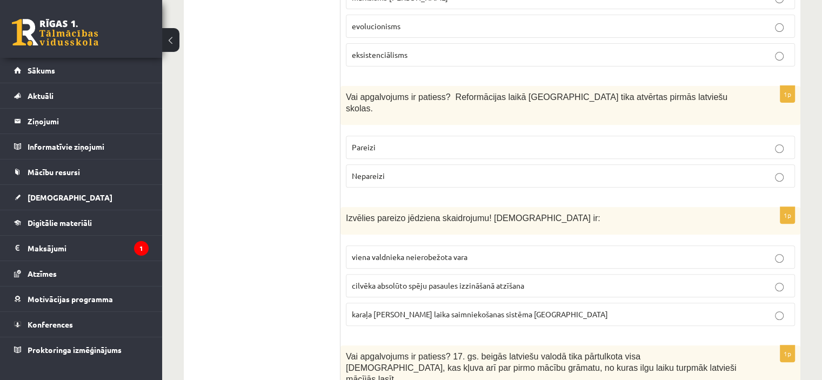
scroll to position [401, 0]
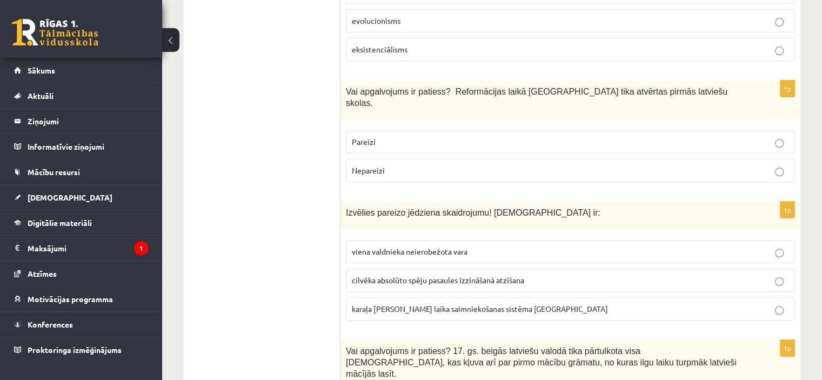
click at [556, 165] on p "Nepareizi" at bounding box center [570, 170] width 437 height 11
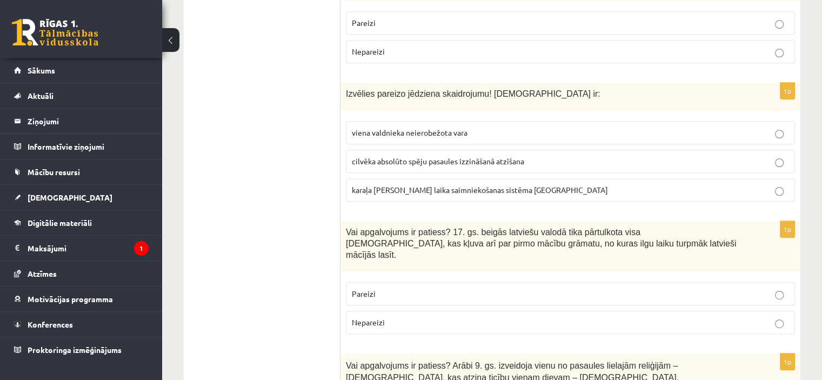
scroll to position [534, 0]
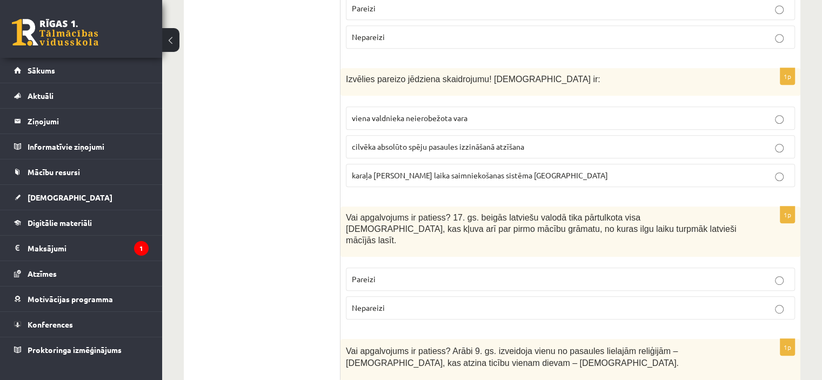
click at [447, 113] on span "viena valdnieka neierobežota vara" at bounding box center [410, 118] width 116 height 10
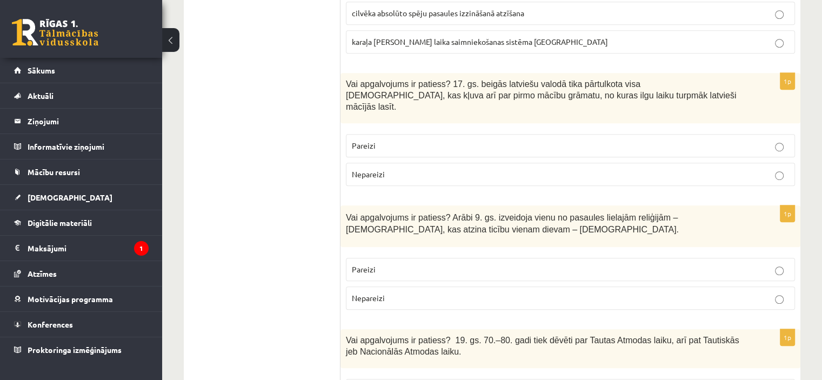
scroll to position [683, 0]
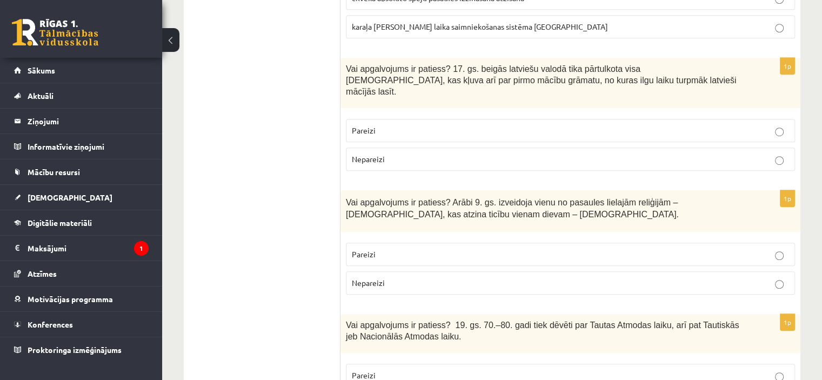
click at [401, 153] on p "Nepareizi" at bounding box center [570, 158] width 437 height 11
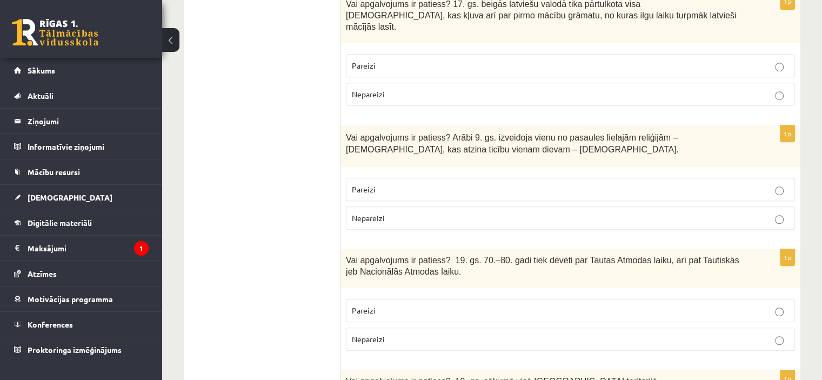
scroll to position [752, 0]
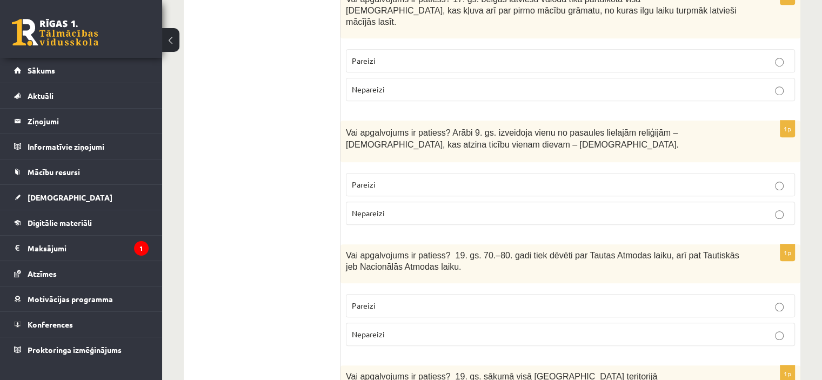
click at [477, 179] on p "Pareizi" at bounding box center [570, 184] width 437 height 11
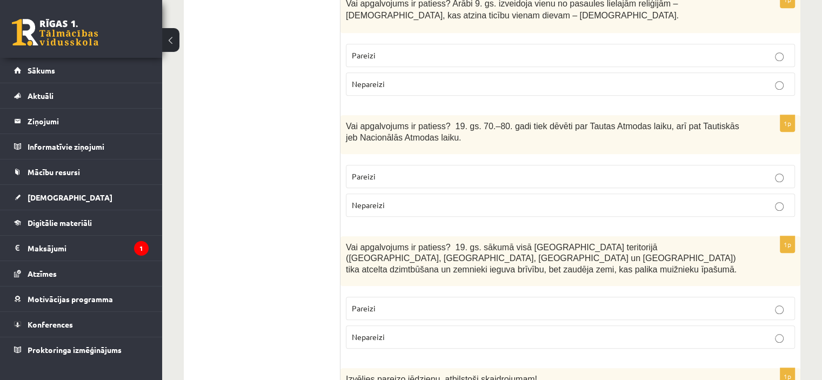
scroll to position [891, 0]
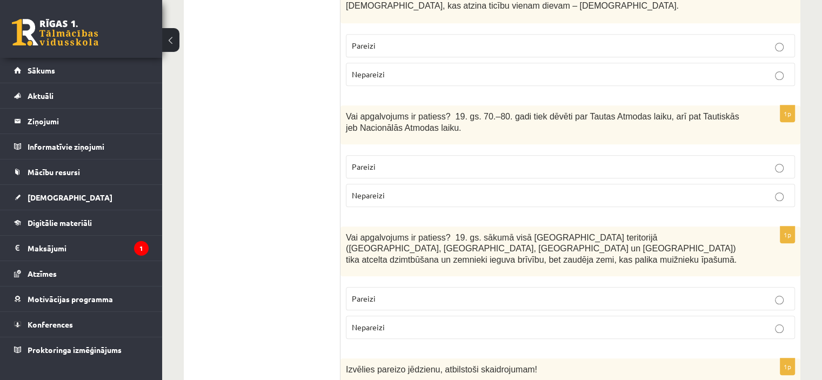
click at [452, 190] on p "Nepareizi" at bounding box center [570, 195] width 437 height 11
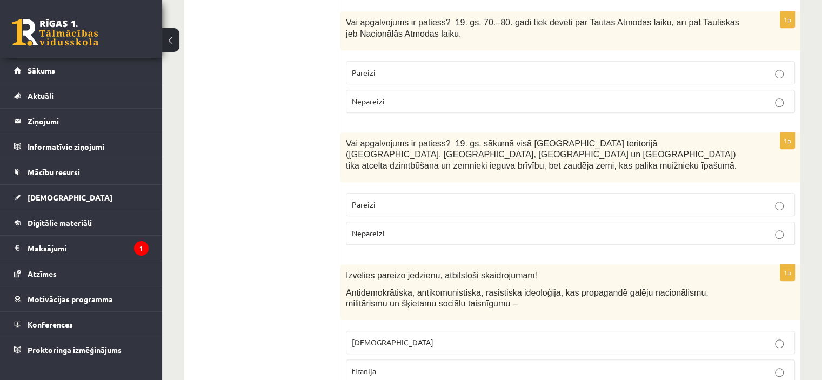
scroll to position [996, 0]
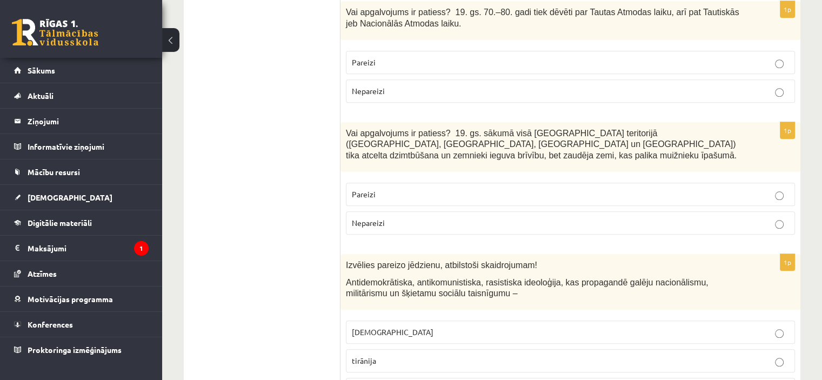
click at [503, 217] on p "Nepareizi" at bounding box center [570, 222] width 437 height 11
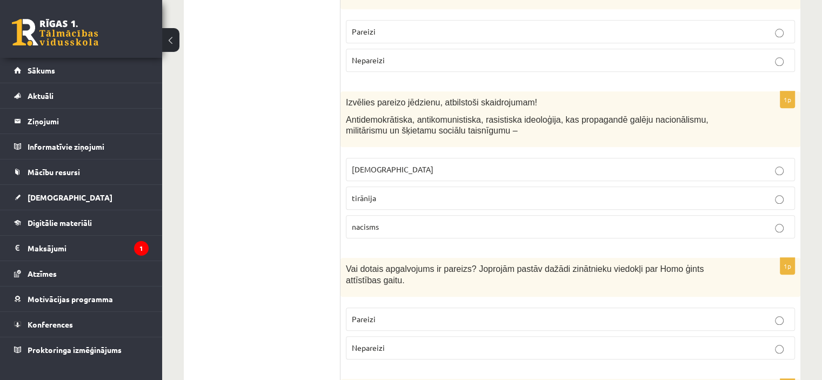
scroll to position [1164, 0]
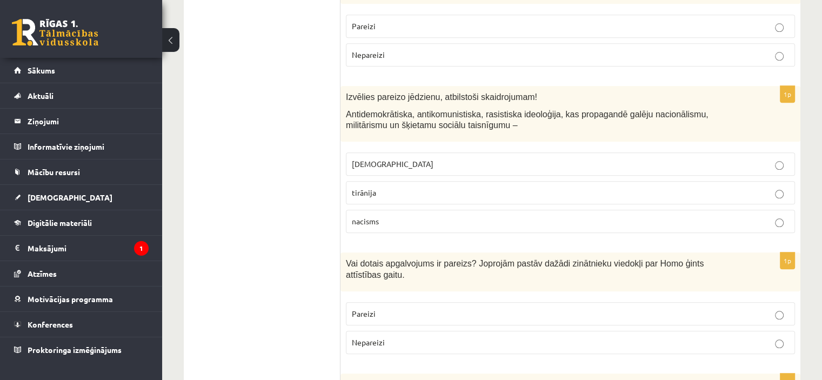
click at [398, 158] on p "fašisms" at bounding box center [570, 163] width 437 height 11
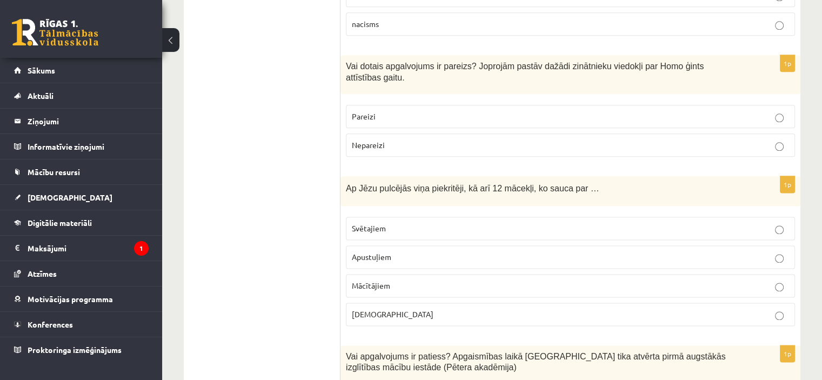
scroll to position [1351, 0]
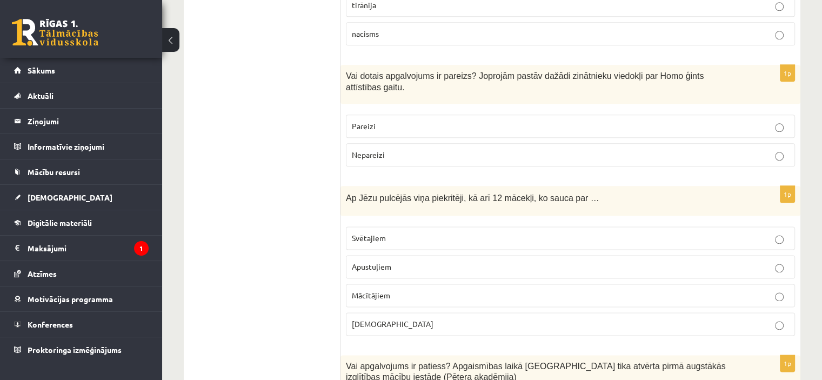
click at [477, 120] on p "Pareizi" at bounding box center [570, 125] width 437 height 11
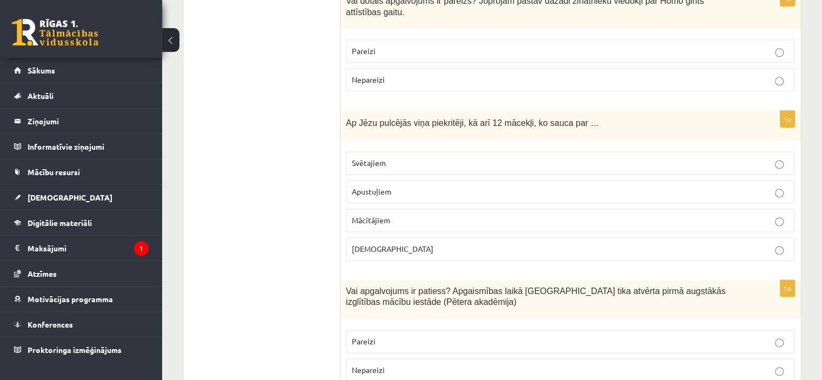
scroll to position [1430, 0]
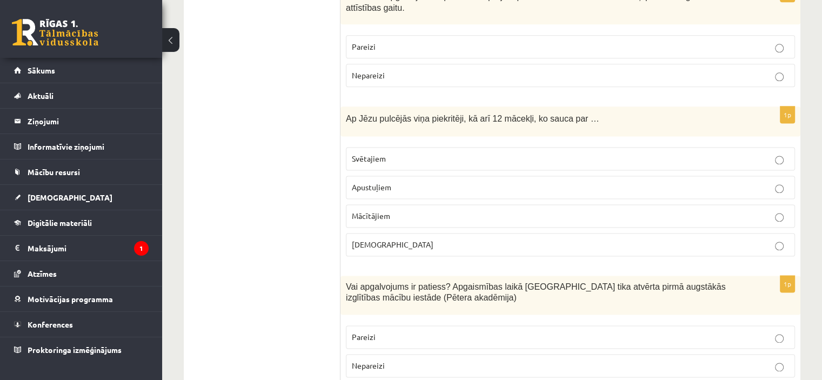
click at [375, 182] on p "Apustuļiem" at bounding box center [570, 187] width 437 height 11
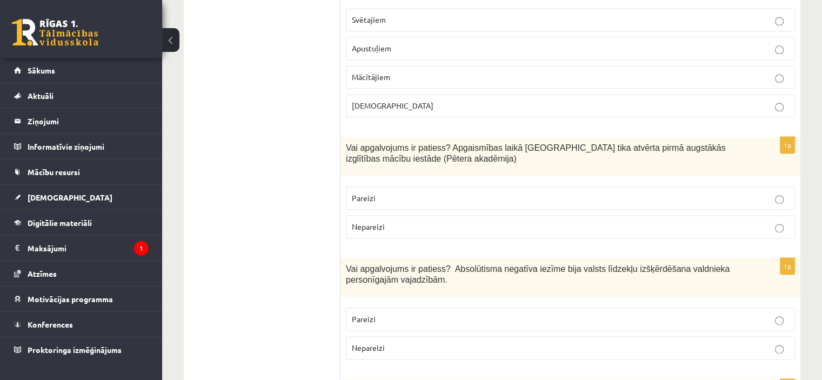
scroll to position [1574, 0]
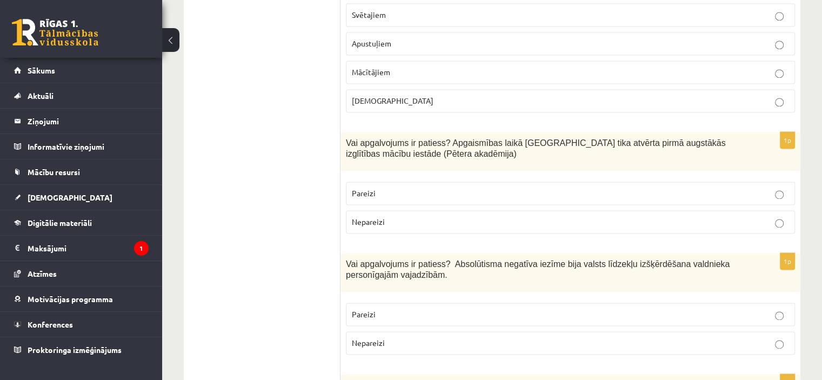
click at [428, 182] on label "Pareizi" at bounding box center [570, 193] width 449 height 23
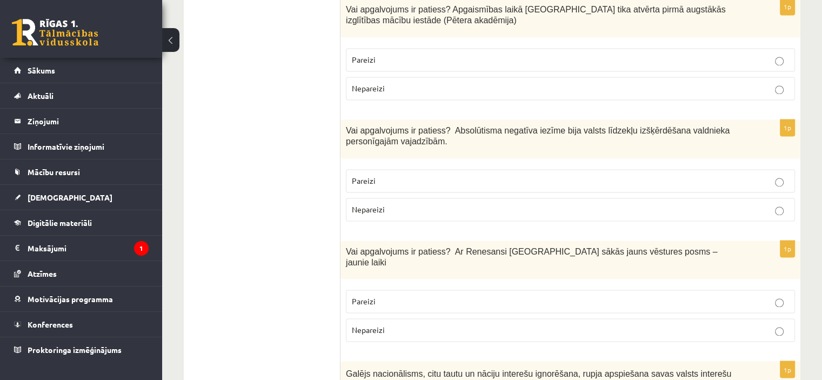
scroll to position [1713, 0]
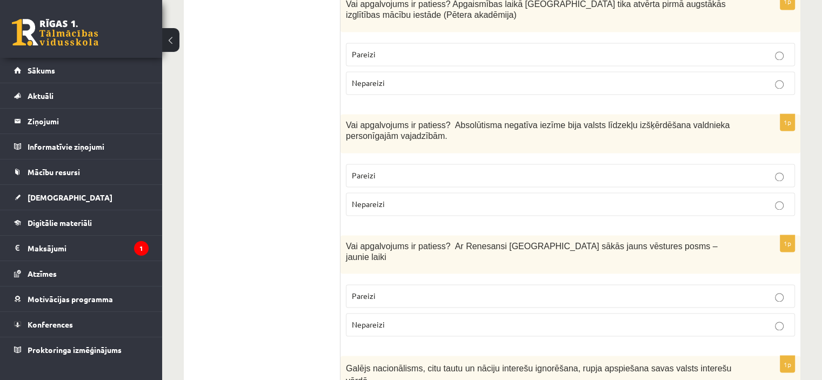
click at [448, 170] on p "Pareizi" at bounding box center [570, 175] width 437 height 11
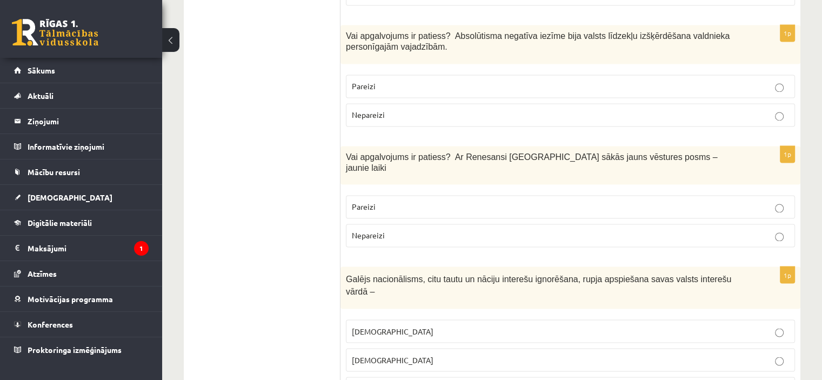
scroll to position [1807, 0]
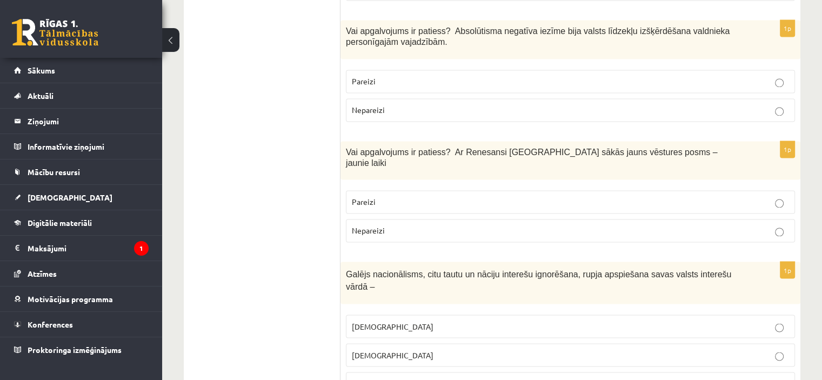
click at [406, 225] on p "Nepareizi" at bounding box center [570, 230] width 437 height 11
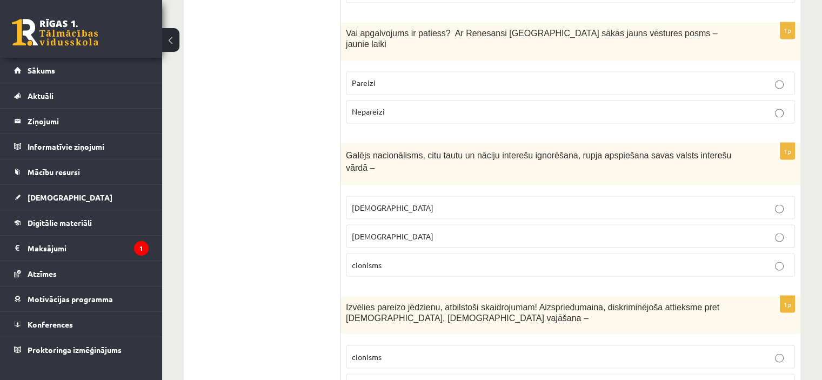
scroll to position [1936, 0]
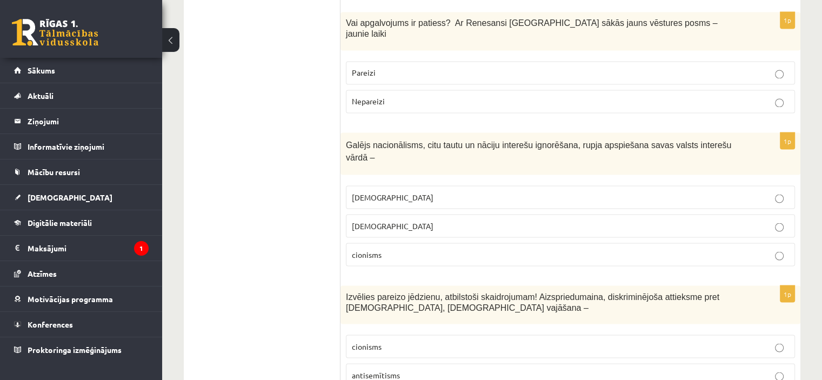
click at [512, 185] on label "šovinisms" at bounding box center [570, 196] width 449 height 23
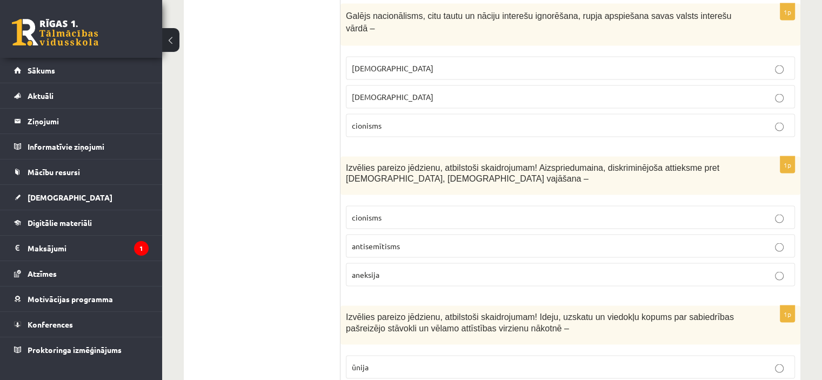
scroll to position [2089, 0]
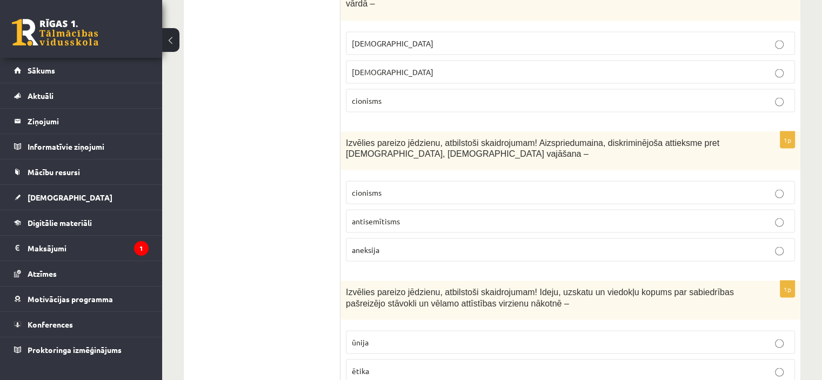
click at [445, 216] on p "antisemītisms" at bounding box center [570, 221] width 437 height 11
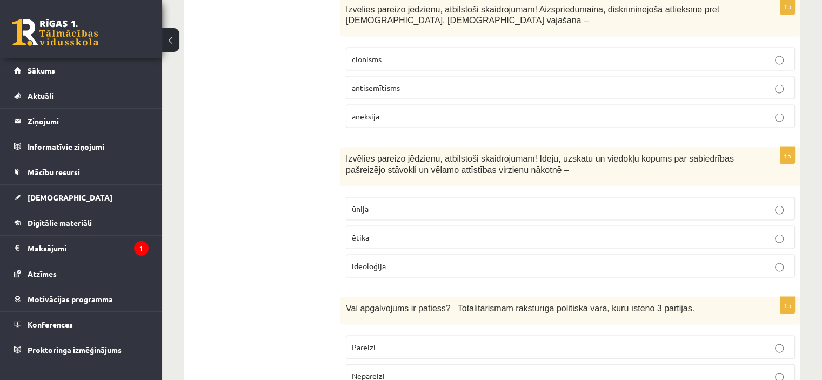
scroll to position [2218, 0]
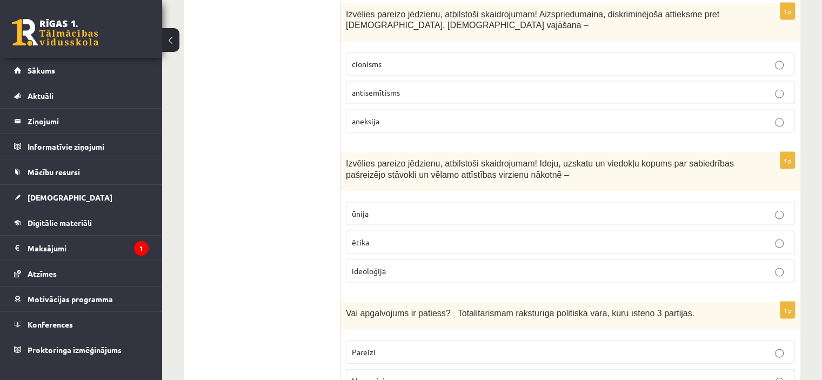
click at [447, 265] on p "ideoloģija" at bounding box center [570, 270] width 437 height 11
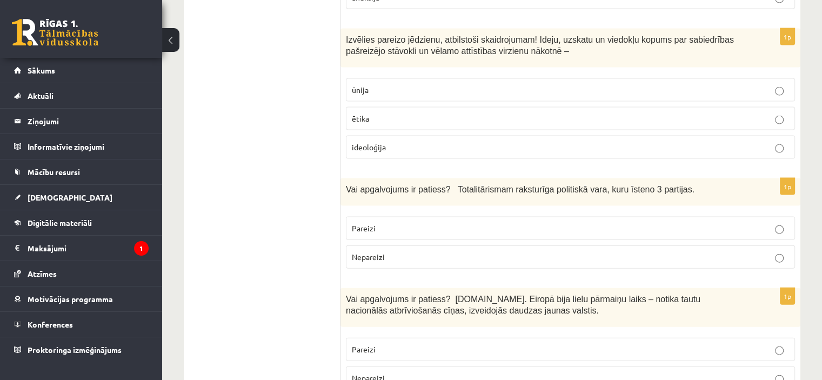
scroll to position [2347, 0]
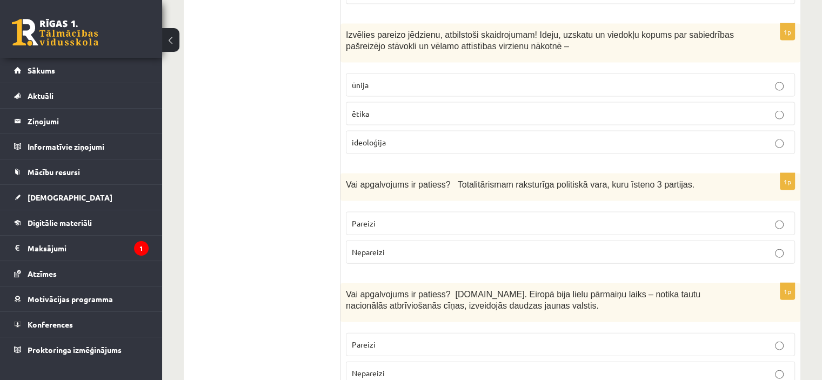
click at [426, 240] on label "Nepareizi" at bounding box center [570, 251] width 449 height 23
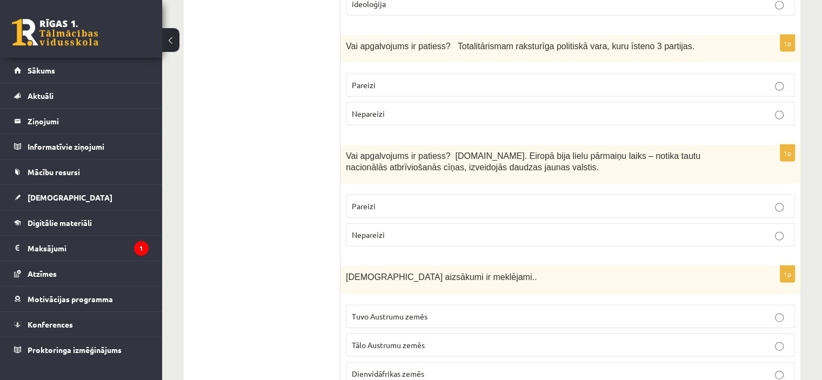
scroll to position [2510, 0]
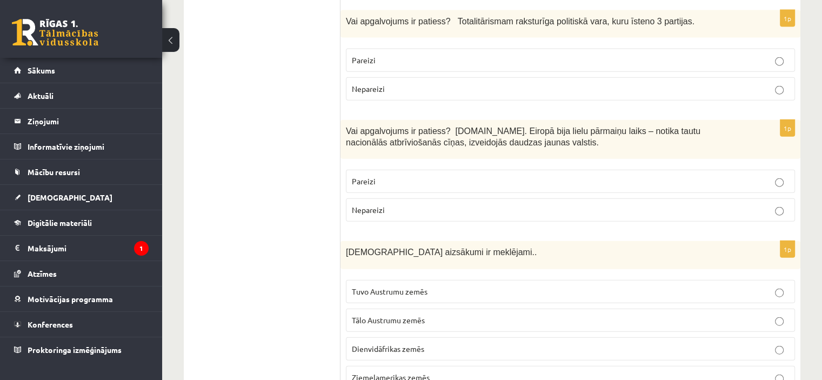
click at [512, 198] on label "Nepareizi" at bounding box center [570, 209] width 449 height 23
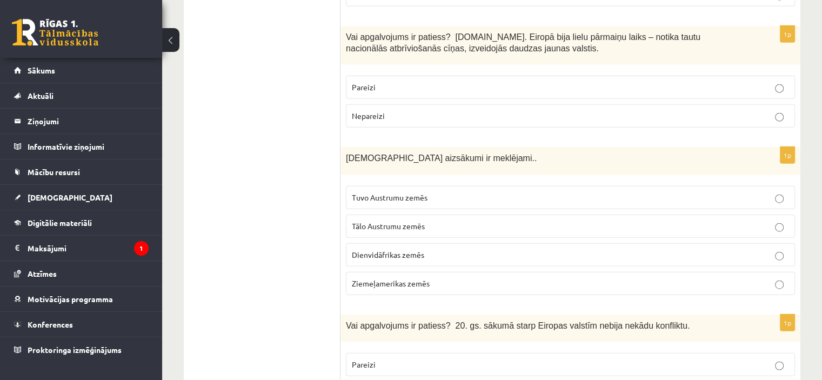
scroll to position [2609, 0]
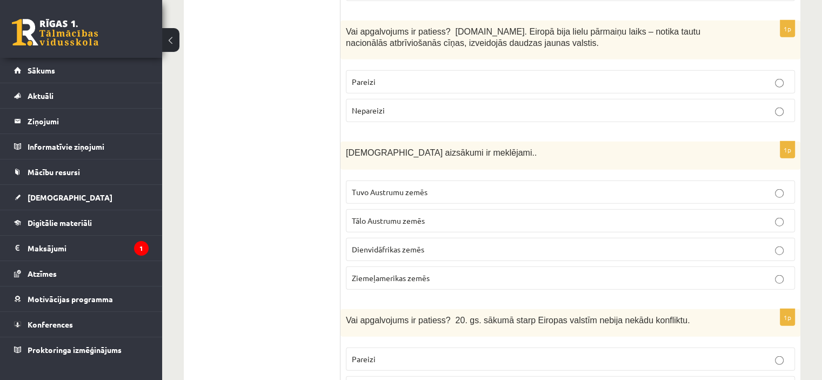
click at [529, 180] on label "Tuvo Austrumu zemēs" at bounding box center [570, 191] width 449 height 23
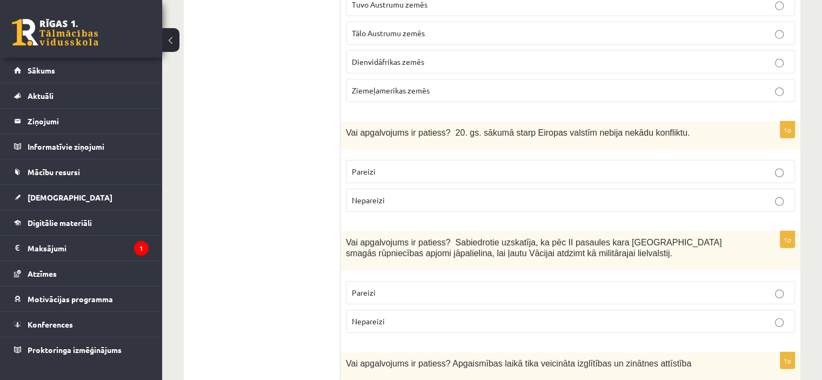
scroll to position [2801, 0]
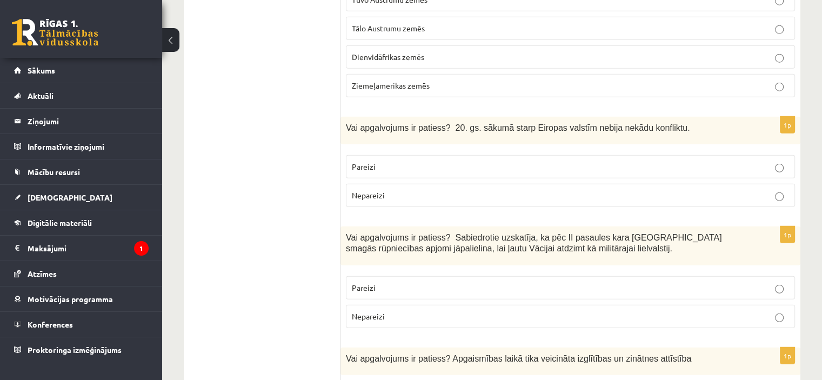
click at [473, 190] on p "Nepareizi" at bounding box center [570, 195] width 437 height 11
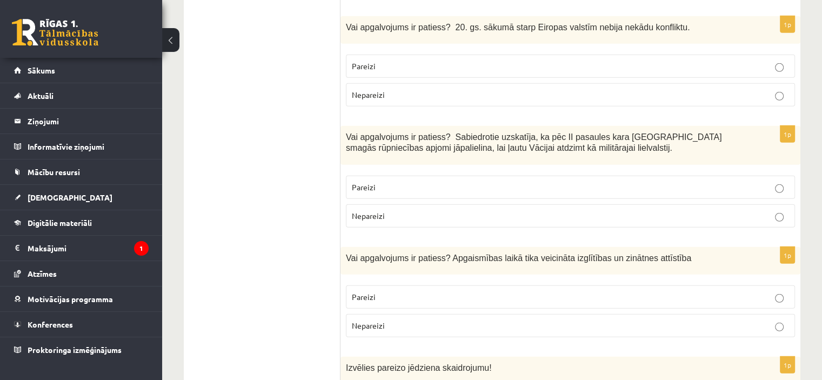
scroll to position [2921, 0]
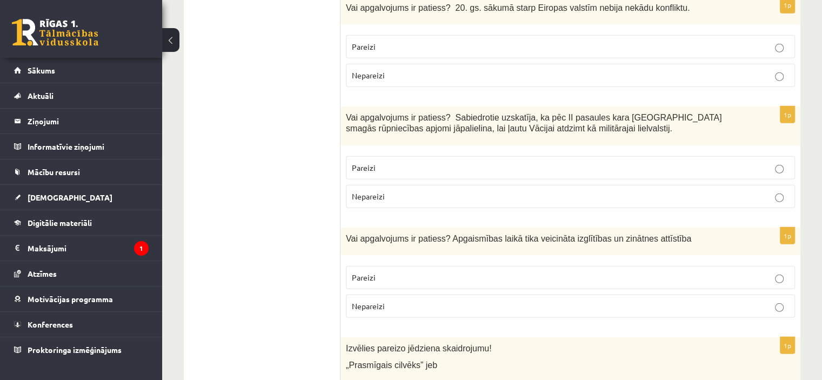
click at [455, 162] on p "Pareizi" at bounding box center [570, 167] width 437 height 11
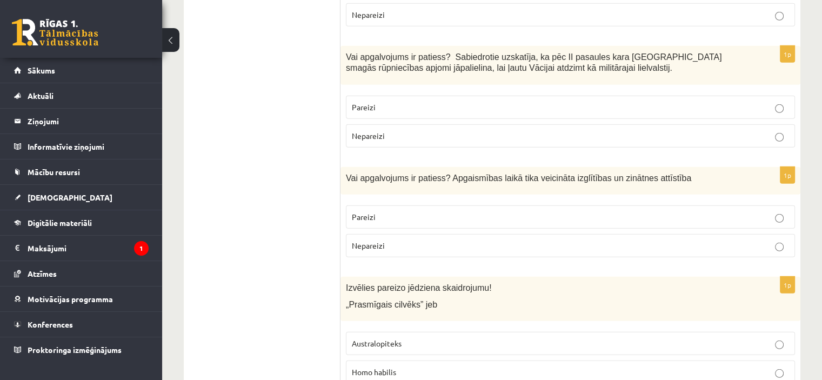
scroll to position [2987, 0]
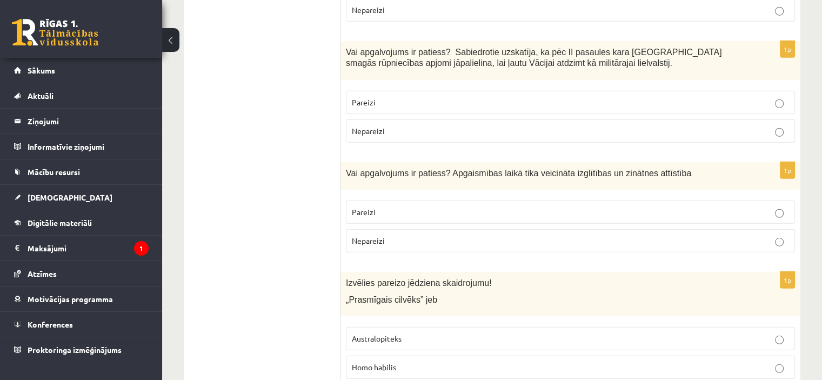
click at [446, 206] on p "Pareizi" at bounding box center [570, 211] width 437 height 11
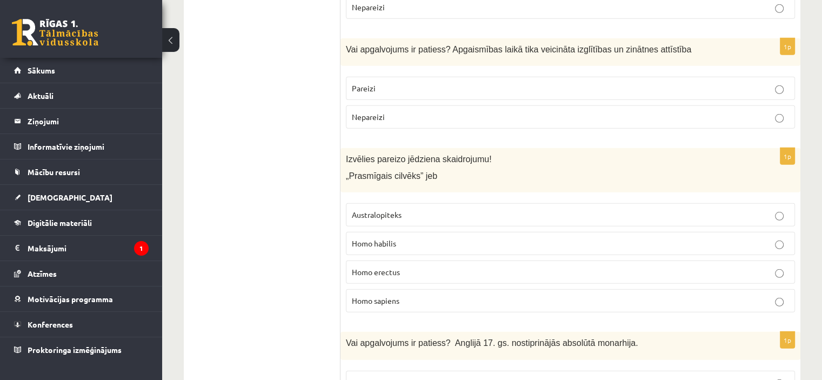
scroll to position [3116, 0]
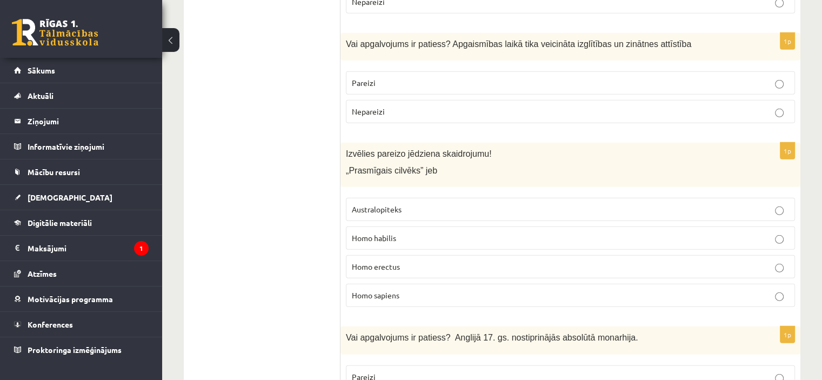
click at [388, 233] on span "Homo habilis" at bounding box center [374, 238] width 44 height 10
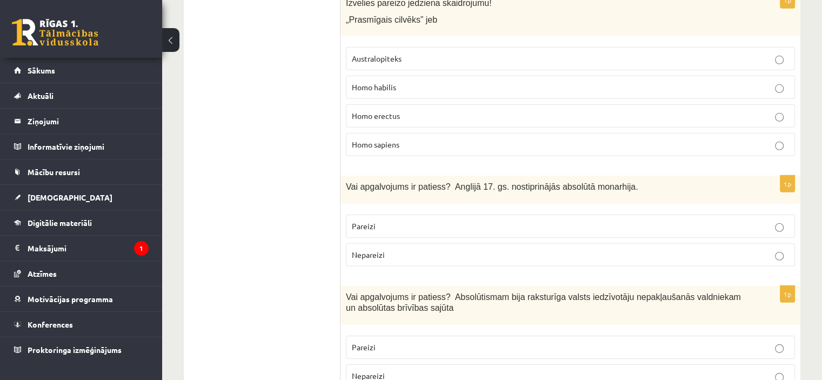
scroll to position [3276, 0]
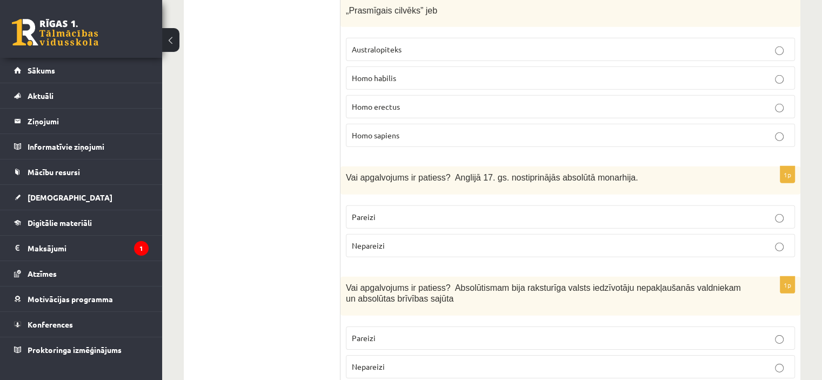
click at [518, 240] on p "Nepareizi" at bounding box center [570, 245] width 437 height 11
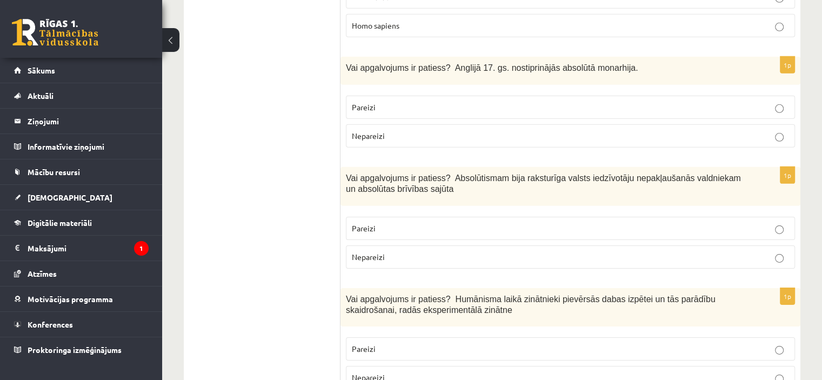
scroll to position [3375, 0]
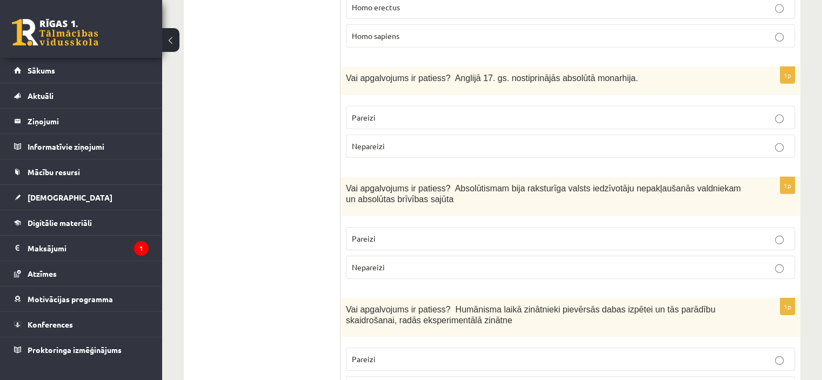
click at [417, 261] on p "Nepareizi" at bounding box center [570, 266] width 437 height 11
click at [476, 106] on label "Pareizi" at bounding box center [570, 117] width 449 height 23
click at [635, 140] on p "Nepareizi" at bounding box center [570, 145] width 437 height 11
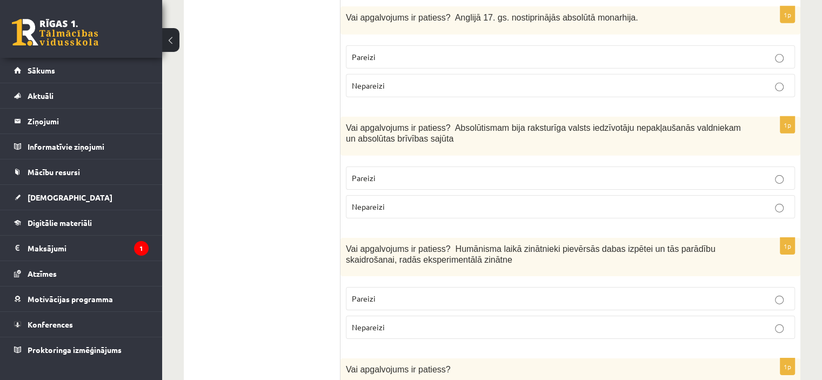
scroll to position [3440, 0]
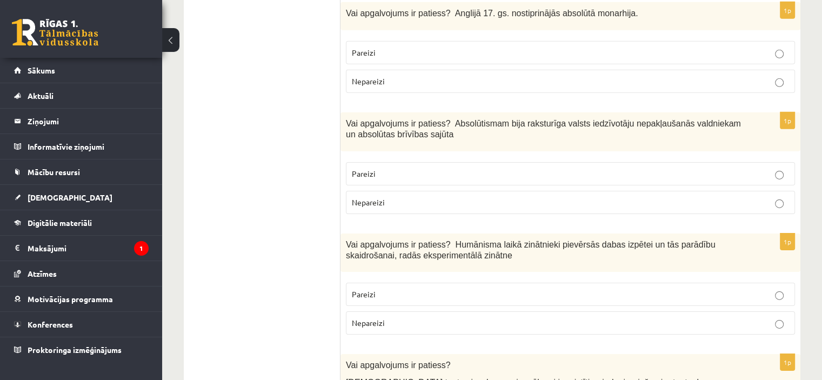
click at [387, 288] on p "Pareizi" at bounding box center [570, 293] width 437 height 11
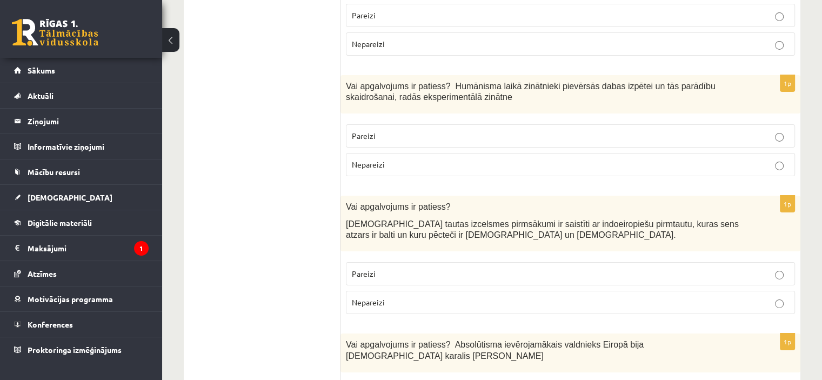
scroll to position [3604, 0]
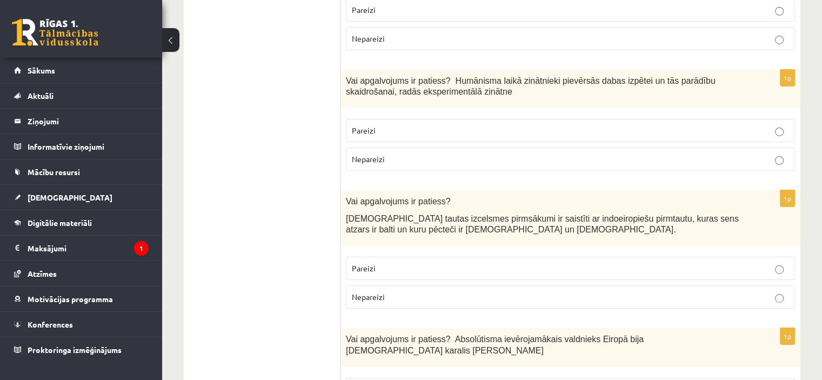
click at [441, 263] on p "Pareizi" at bounding box center [570, 268] width 437 height 11
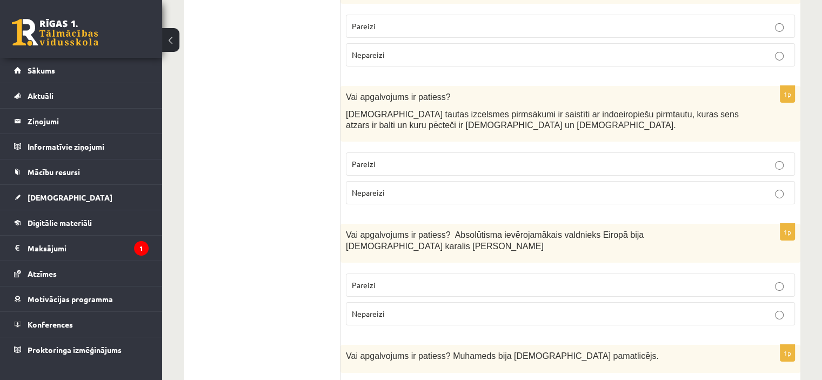
click at [532, 279] on p "Pareizi" at bounding box center [570, 284] width 437 height 11
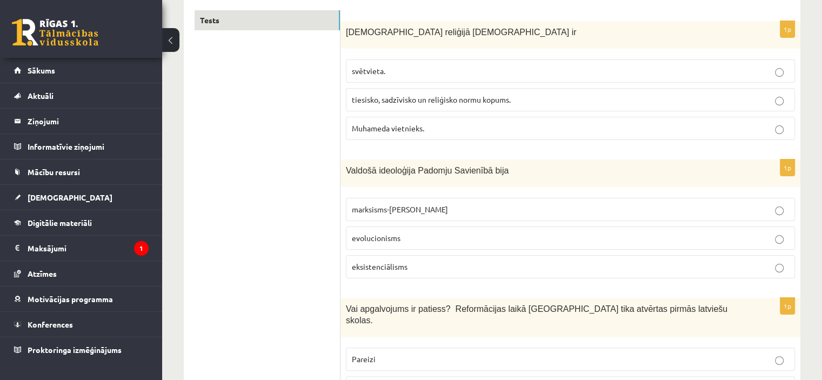
scroll to position [0, 0]
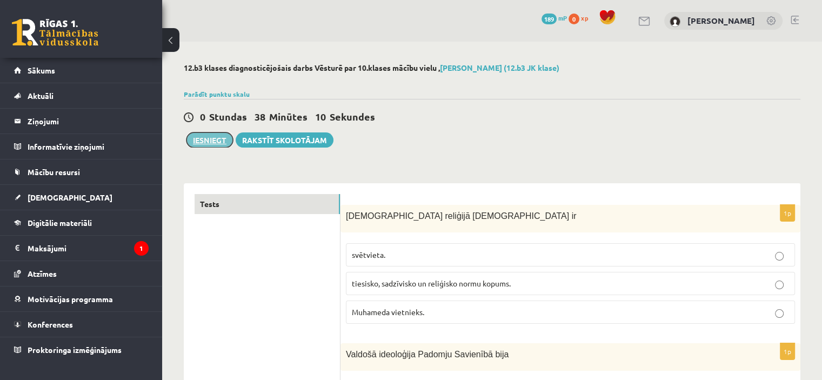
click at [202, 142] on button "Iesniegt" at bounding box center [209, 139] width 46 height 15
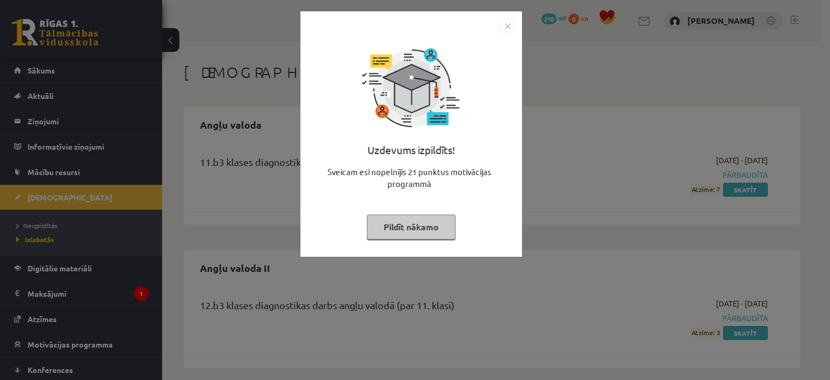
click at [506, 29] on img "Close" at bounding box center [507, 26] width 16 height 16
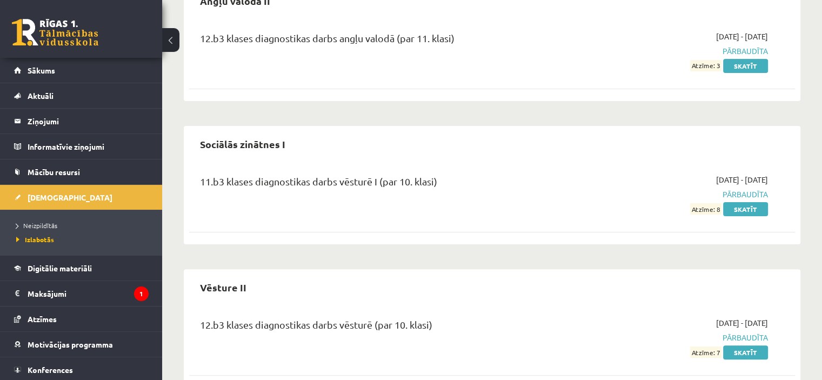
scroll to position [295, 0]
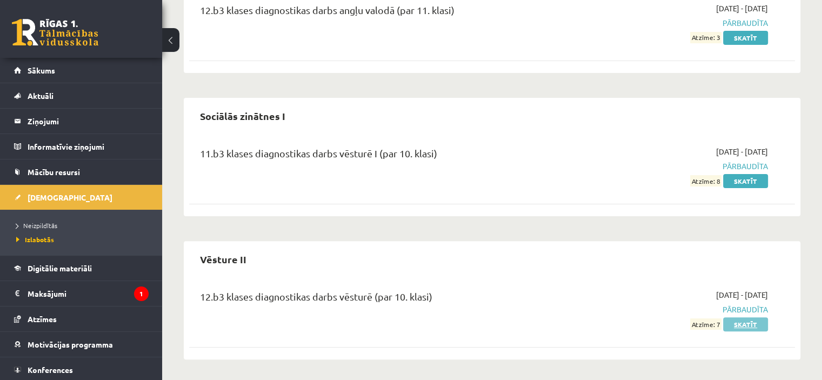
click at [740, 328] on link "Skatīt" at bounding box center [745, 324] width 45 height 14
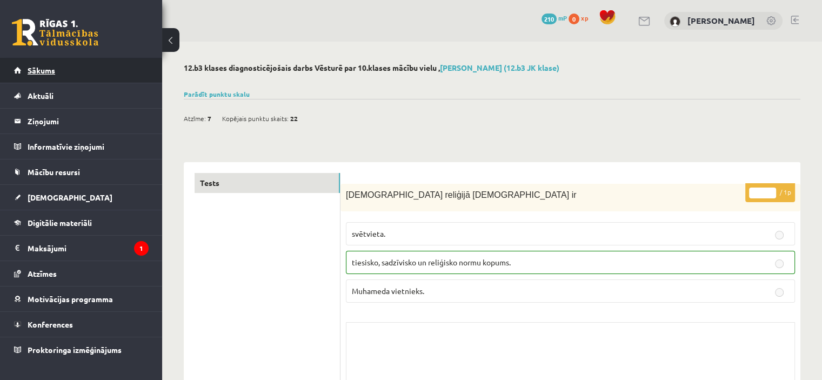
click at [32, 71] on span "Sākums" at bounding box center [42, 70] width 28 height 10
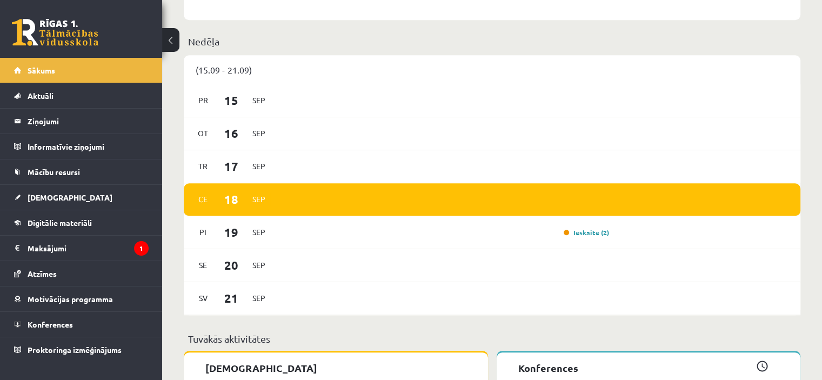
scroll to position [671, 0]
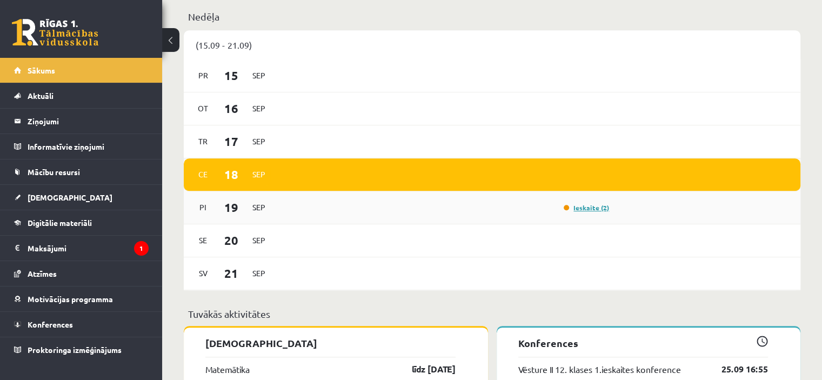
click at [583, 208] on link "Ieskaite (2)" at bounding box center [585, 207] width 45 height 9
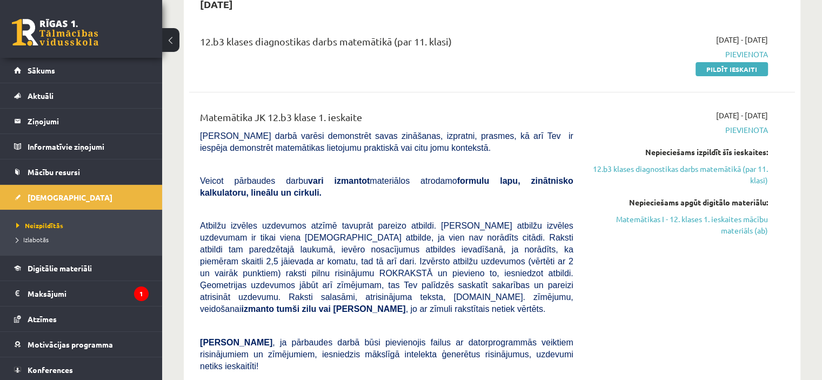
scroll to position [42, 0]
